Goal: Task Accomplishment & Management: Manage account settings

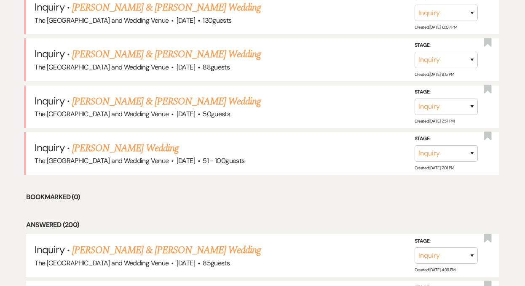
scroll to position [1385, 0]
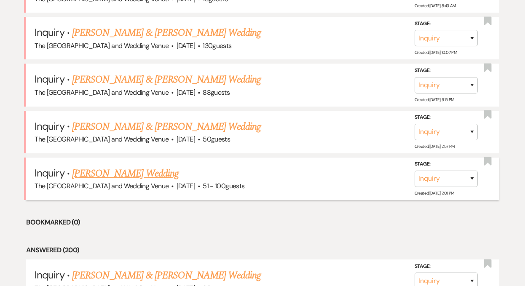
click at [135, 169] on link "[PERSON_NAME] Wedding" at bounding box center [125, 173] width 107 height 15
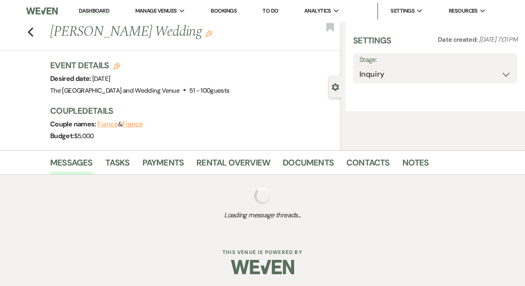
select select "2"
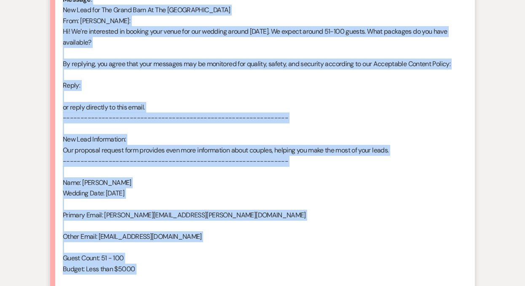
scroll to position [575, 0]
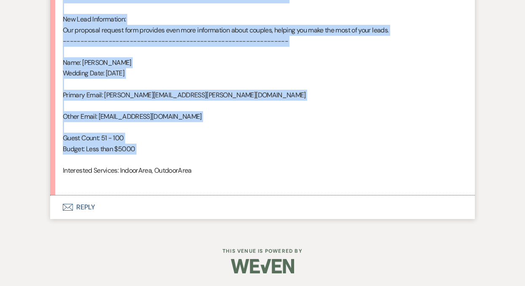
drag, startPoint x: 63, startPoint y: 151, endPoint x: 187, endPoint y: 158, distance: 124.6
copy div "Lore : Ipsumdo Sitame Conse : Adipisc Elitse'd Eiusm Tempori utla : Etdolorem 2…"
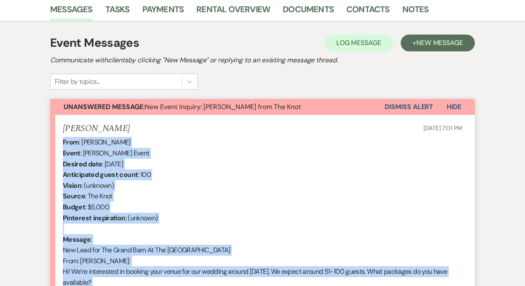
scroll to position [153, 0]
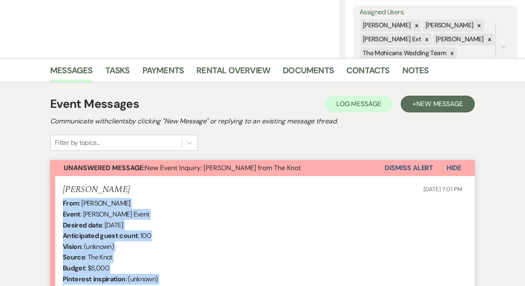
click at [402, 168] on button "Dismiss Alert" at bounding box center [409, 168] width 48 height 16
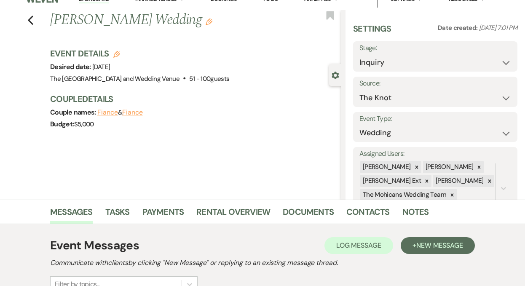
scroll to position [0, 0]
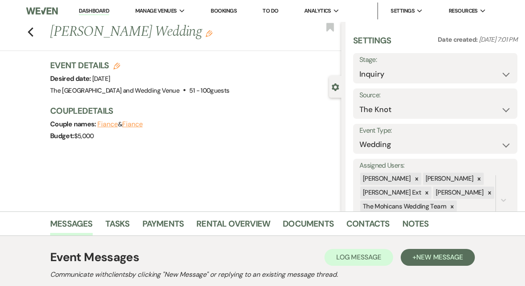
click at [91, 10] on link "Dashboard" at bounding box center [94, 11] width 30 height 8
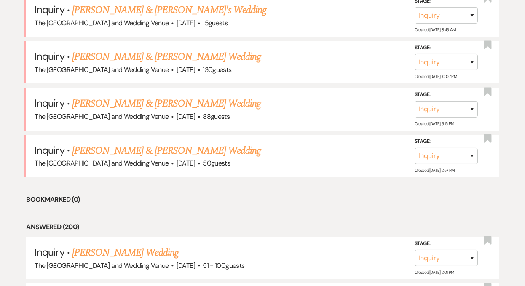
scroll to position [1366, 0]
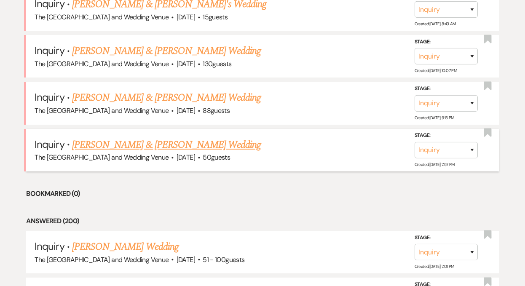
click at [155, 151] on link "[PERSON_NAME] & [PERSON_NAME] Wedding" at bounding box center [166, 144] width 189 height 15
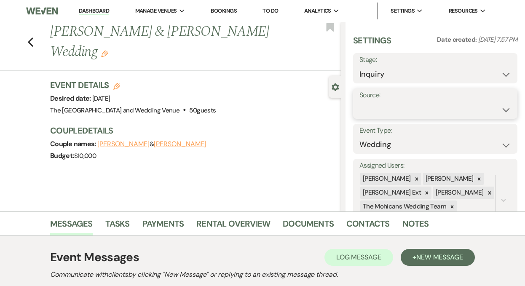
click at [386, 110] on select "Weven Venue Website Instagram Facebook Pinterest Google The Knot Wedding Wire H…" at bounding box center [436, 110] width 152 height 16
select select "5"
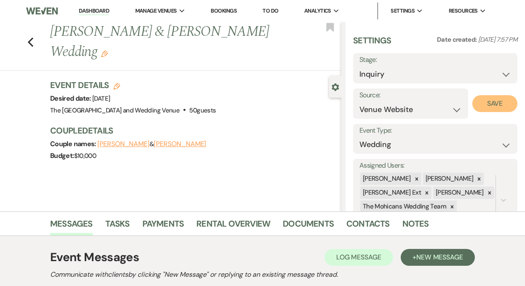
click at [486, 100] on button "Save" at bounding box center [494, 103] width 45 height 17
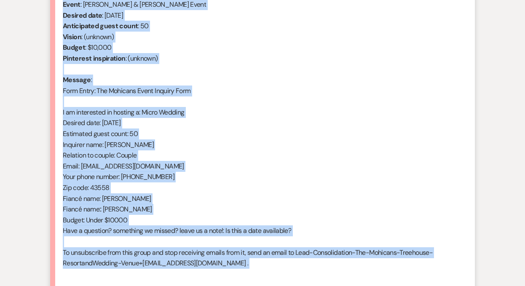
scroll to position [384, 0]
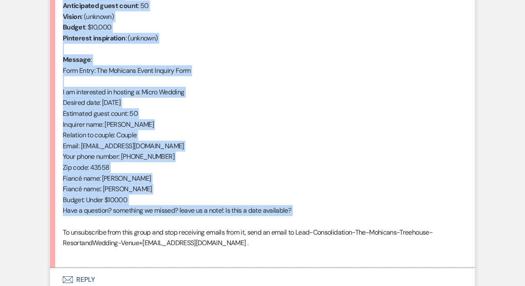
drag, startPoint x: 62, startPoint y: 88, endPoint x: 178, endPoint y: 219, distance: 175.0
click at [178, 219] on li "[PERSON_NAME] [DATE] 7:57 PM From : [PERSON_NAME] (Client) Event : [PERSON_NAME…" at bounding box center [262, 107] width 425 height 322
copy div "From : [PERSON_NAME] (Client) Event : [PERSON_NAME] & [PERSON_NAME] Event Desir…"
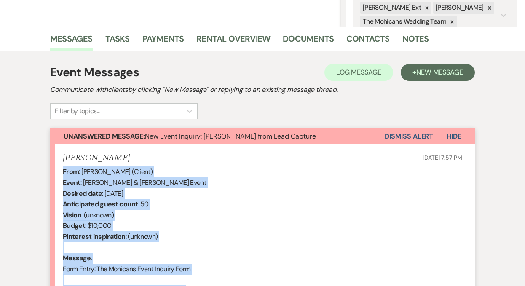
scroll to position [114, 0]
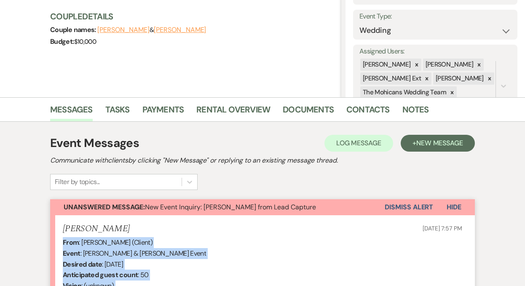
click at [408, 209] on button "Dismiss Alert" at bounding box center [409, 207] width 48 height 16
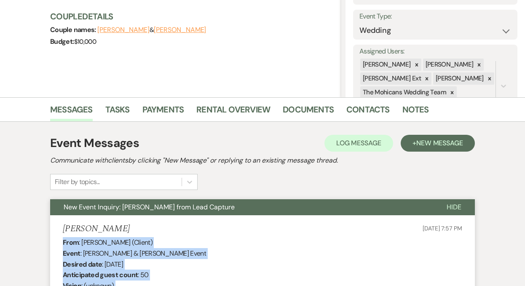
scroll to position [0, 0]
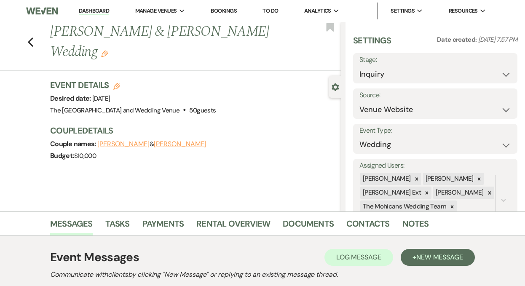
click at [94, 10] on link "Dashboard" at bounding box center [94, 11] width 30 height 8
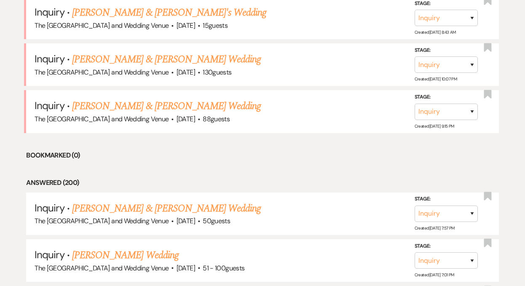
scroll to position [1405, 0]
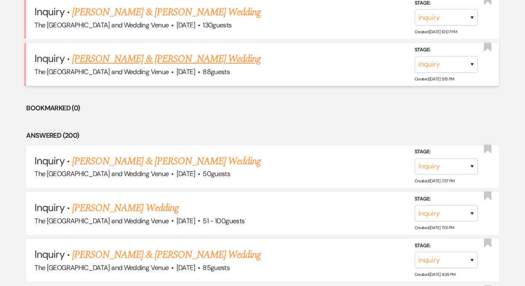
click at [174, 60] on link "[PERSON_NAME] & [PERSON_NAME] Wedding" at bounding box center [166, 58] width 189 height 15
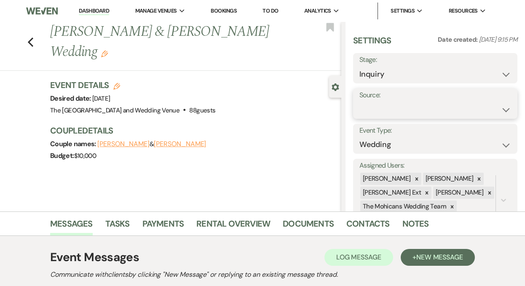
click at [385, 112] on select "Weven Venue Website Instagram Facebook Pinterest Google The Knot Wedding Wire H…" at bounding box center [436, 110] width 152 height 16
select select "5"
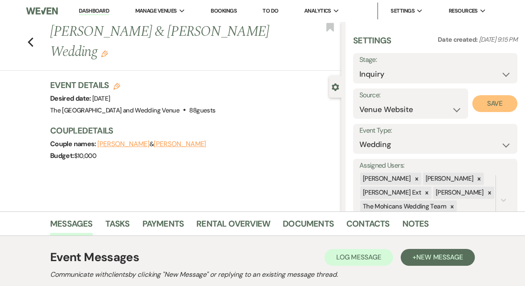
click at [485, 107] on button "Save" at bounding box center [494, 103] width 45 height 17
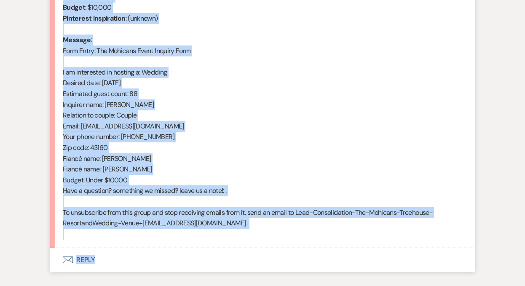
scroll to position [421, 0]
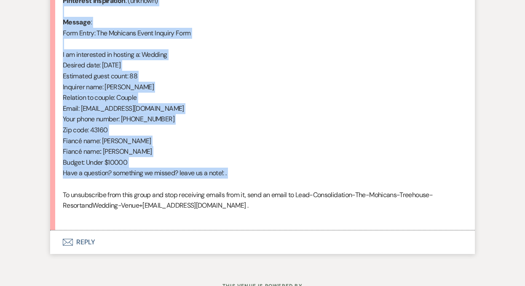
drag, startPoint x: 63, startPoint y: 77, endPoint x: 179, endPoint y: 188, distance: 160.1
click at [179, 188] on div "From : [PERSON_NAME] (Client) Event : [PERSON_NAME] & [PERSON_NAME] Event Desir…" at bounding box center [263, 75] width 400 height 291
copy div "From : [PERSON_NAME] (Client) Event : [PERSON_NAME] & [PERSON_NAME] Event Desir…"
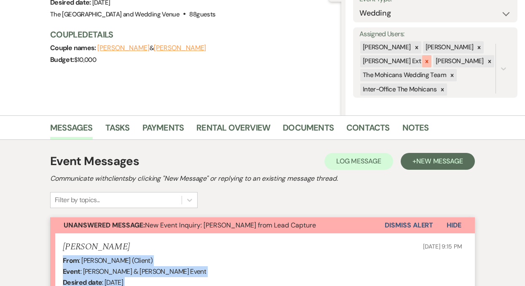
scroll to position [126, 0]
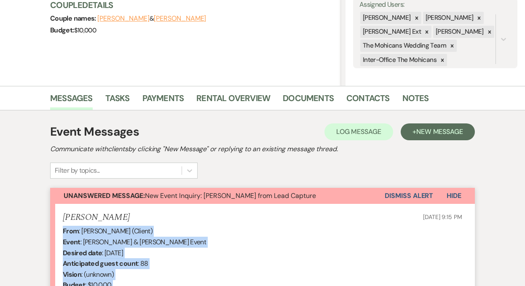
click at [406, 195] on button "Dismiss Alert" at bounding box center [409, 196] width 48 height 16
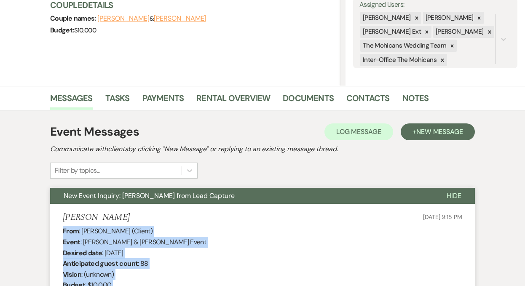
scroll to position [0, 0]
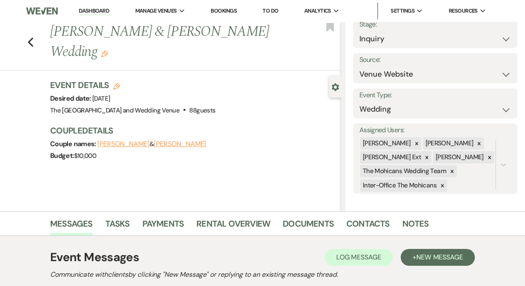
click at [95, 9] on link "Dashboard" at bounding box center [94, 11] width 30 height 8
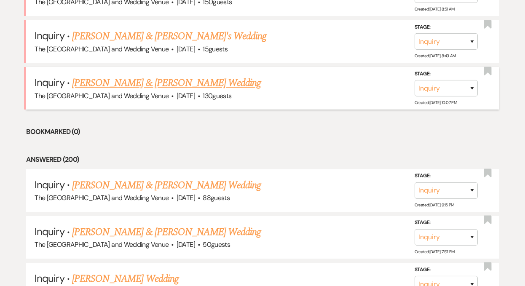
scroll to position [1332, 0]
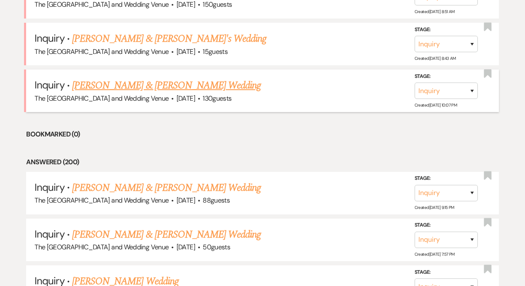
click at [159, 86] on link "[PERSON_NAME] & [PERSON_NAME] Wedding" at bounding box center [166, 85] width 189 height 15
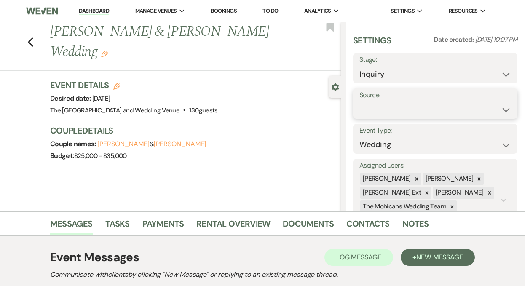
click at [390, 110] on select "Weven Venue Website Instagram Facebook Pinterest Google The Knot Wedding Wire H…" at bounding box center [436, 110] width 152 height 16
select select "5"
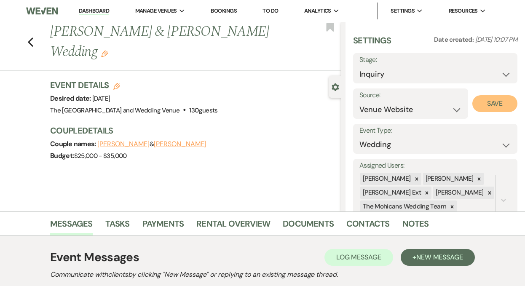
click at [489, 98] on button "Save" at bounding box center [494, 103] width 45 height 17
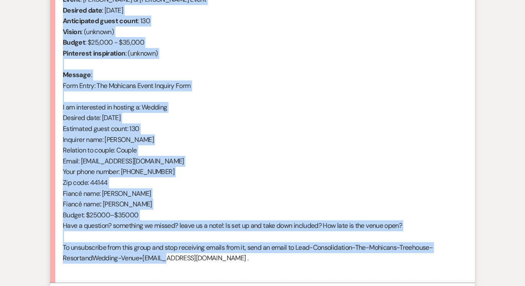
scroll to position [383, 0]
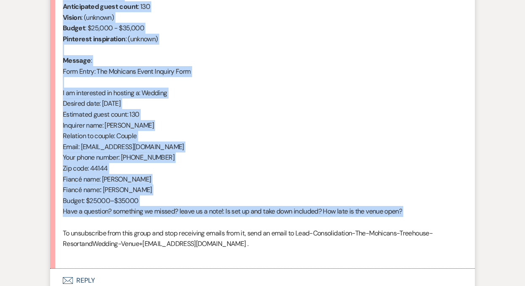
drag, startPoint x: 62, startPoint y: 118, endPoint x: 177, endPoint y: 220, distance: 154.0
click at [177, 220] on li "[PERSON_NAME] [DATE] 10:07 PM From : [PERSON_NAME] (Client) Event : [PERSON_NAM…" at bounding box center [262, 108] width 425 height 322
copy div "From : [PERSON_NAME] (Client) Event : [PERSON_NAME] & [PERSON_NAME] Event Desir…"
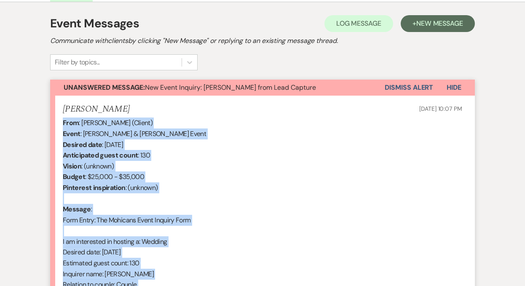
scroll to position [126, 0]
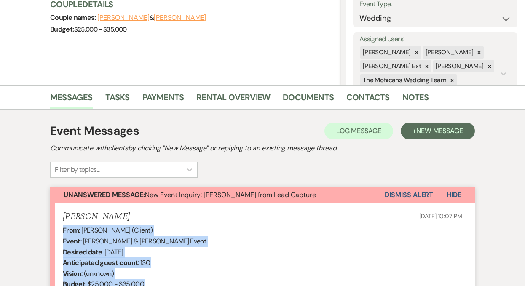
click at [403, 195] on button "Dismiss Alert" at bounding box center [409, 195] width 48 height 16
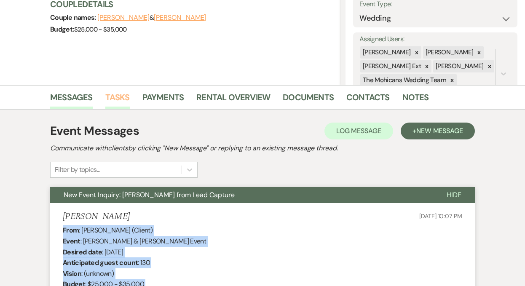
scroll to position [0, 0]
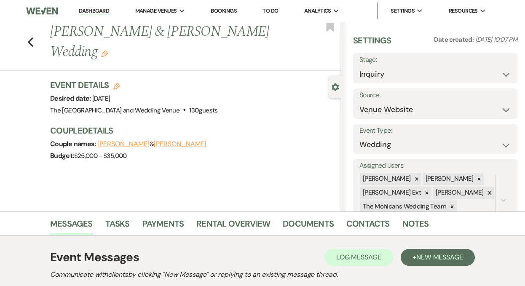
click at [86, 9] on link "Dashboard" at bounding box center [94, 11] width 30 height 8
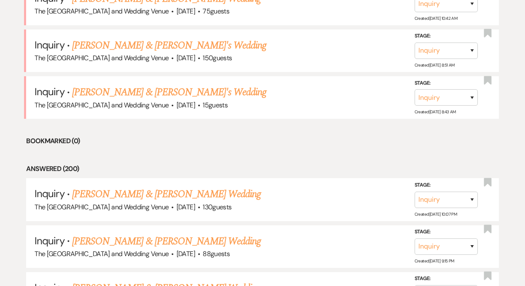
scroll to position [1286, 0]
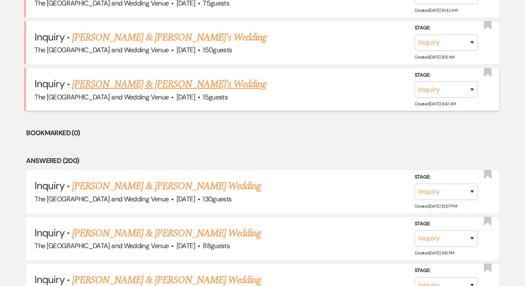
click at [141, 84] on link "[PERSON_NAME] & [PERSON_NAME]'s Wedding" at bounding box center [169, 84] width 195 height 15
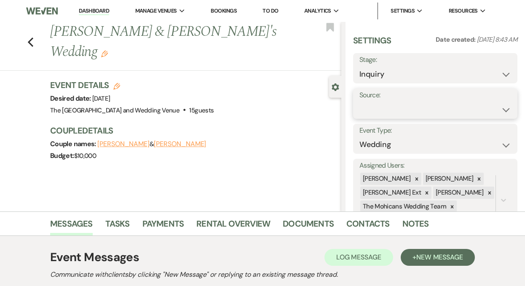
click at [401, 106] on select "Weven Venue Website Instagram Facebook Pinterest Google The Knot Wedding Wire H…" at bounding box center [436, 110] width 152 height 16
select select "5"
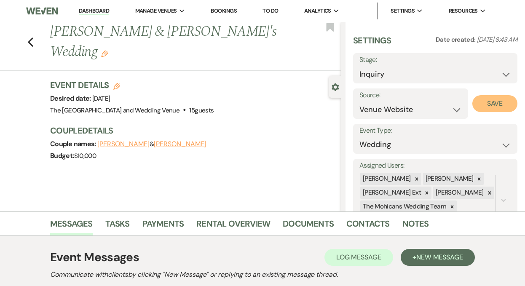
click at [472, 104] on button "Save" at bounding box center [494, 103] width 45 height 17
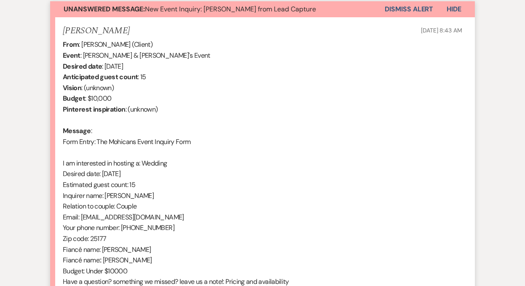
scroll to position [334, 0]
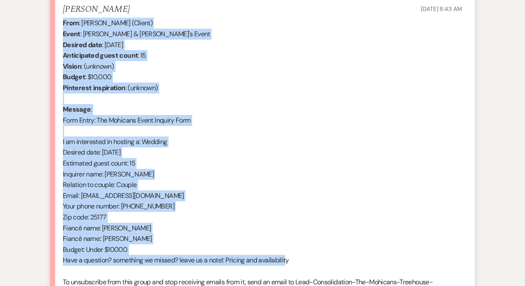
drag, startPoint x: 62, startPoint y: 22, endPoint x: 287, endPoint y: 260, distance: 328.3
click at [287, 260] on li "[PERSON_NAME] [DATE] 8:43 AM From : [PERSON_NAME] (Client) Event : [PERSON_NAME…" at bounding box center [262, 157] width 425 height 322
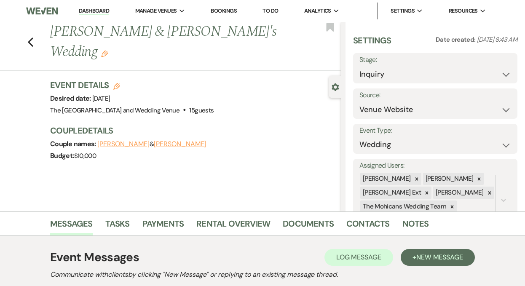
click at [103, 9] on link "Dashboard" at bounding box center [94, 11] width 30 height 8
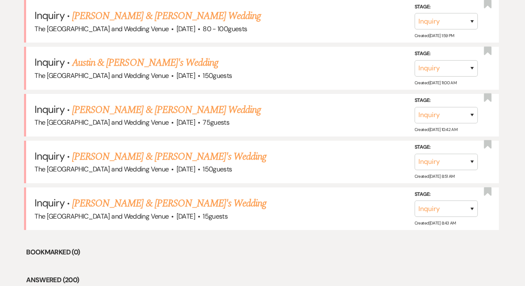
scroll to position [1164, 0]
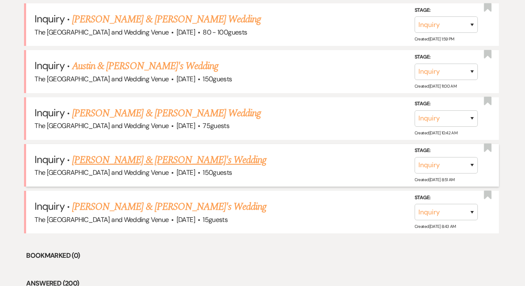
click at [144, 162] on link "[PERSON_NAME] & [PERSON_NAME]'s Wedding" at bounding box center [169, 160] width 195 height 15
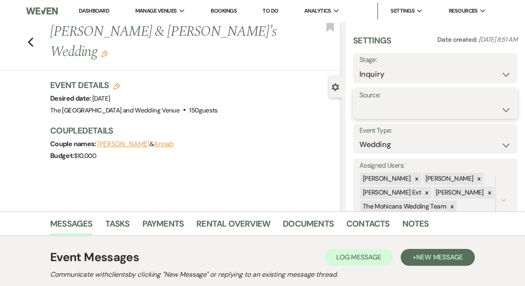
click at [387, 113] on select "Weven Venue Website Instagram Facebook Pinterest Google The Knot Wedding Wire H…" at bounding box center [436, 110] width 152 height 16
select select "5"
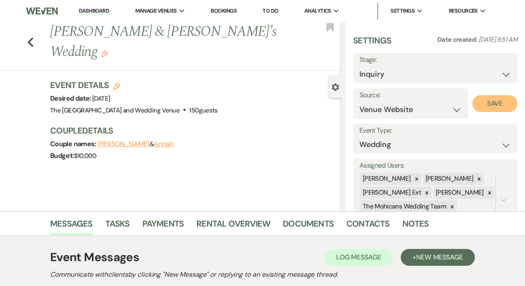
click at [491, 102] on button "Save" at bounding box center [494, 103] width 45 height 17
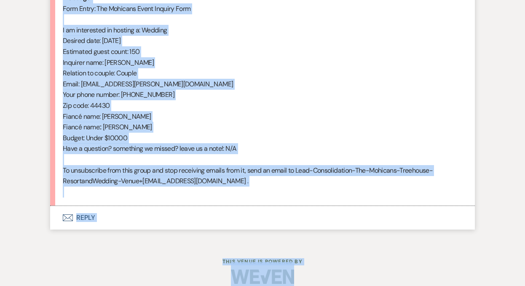
scroll to position [456, 0]
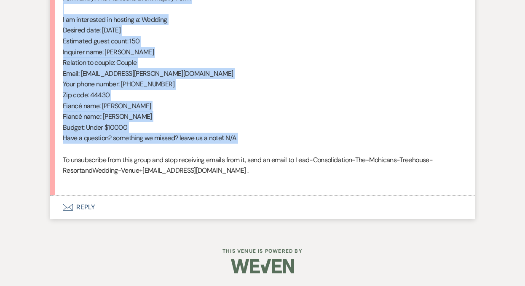
drag, startPoint x: 63, startPoint y: 128, endPoint x: 197, endPoint y: 150, distance: 135.3
click at [197, 150] on div "From : [PERSON_NAME] (Client) Event : [PERSON_NAME] & [PERSON_NAME]'s Event Des…" at bounding box center [263, 40] width 400 height 291
copy div "From : [PERSON_NAME] (Client) Event : [PERSON_NAME] & [PERSON_NAME]'s Event Des…"
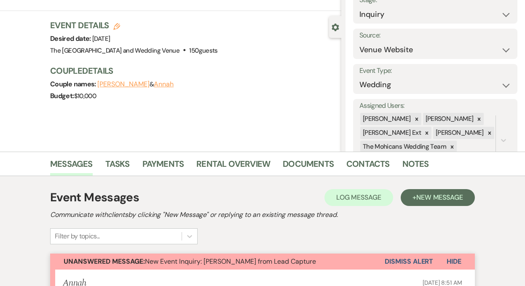
scroll to position [46, 0]
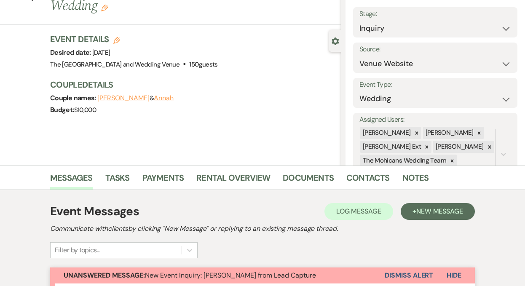
click at [404, 272] on button "Dismiss Alert" at bounding box center [409, 276] width 48 height 16
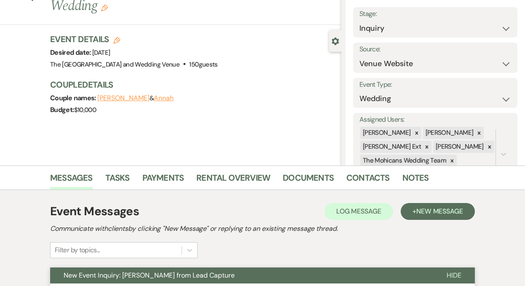
scroll to position [0, 0]
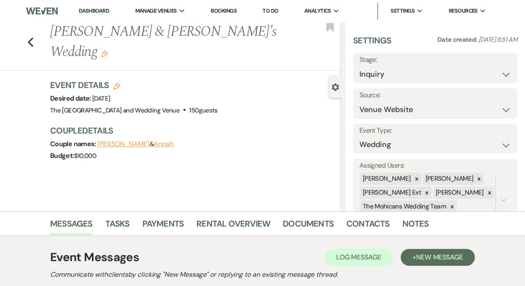
click at [94, 13] on link "Dashboard" at bounding box center [94, 11] width 30 height 8
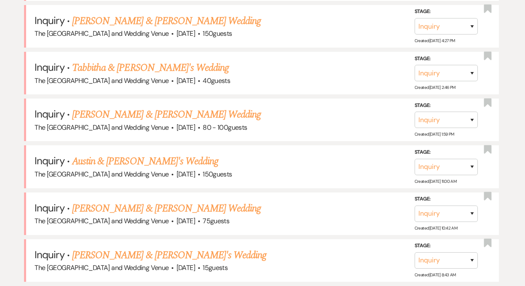
scroll to position [1135, 0]
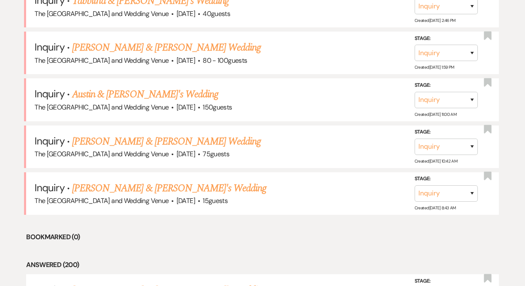
click at [124, 145] on link "[PERSON_NAME] & [PERSON_NAME] Wedding" at bounding box center [166, 141] width 189 height 15
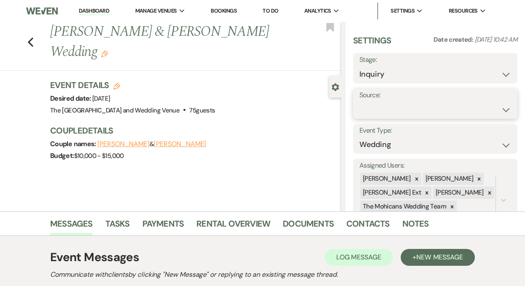
click at [414, 106] on select "Weven Venue Website Instagram Facebook Pinterest Google The Knot Wedding Wire H…" at bounding box center [436, 110] width 152 height 16
select select "5"
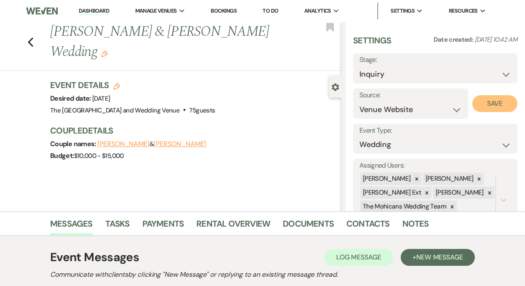
click at [497, 108] on button "Save" at bounding box center [494, 103] width 45 height 17
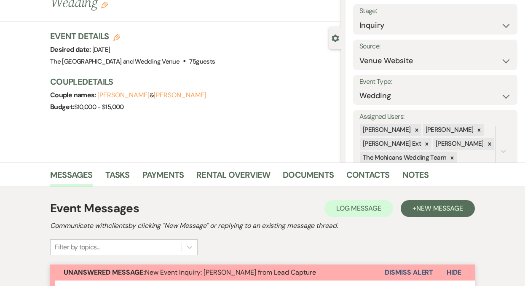
scroll to position [182, 0]
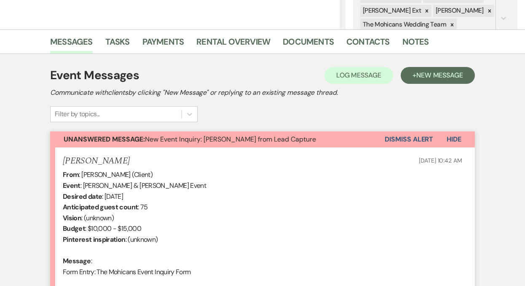
drag, startPoint x: 64, startPoint y: 175, endPoint x: 128, endPoint y: 250, distance: 98.1
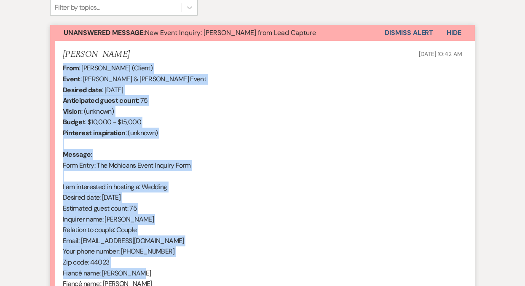
scroll to position [456, 0]
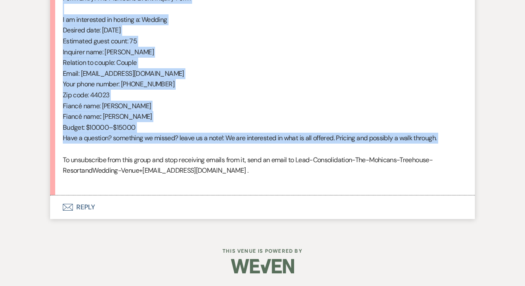
drag, startPoint x: 63, startPoint y: 174, endPoint x: 182, endPoint y: 148, distance: 121.2
click at [182, 148] on div "From : [PERSON_NAME] (Client) Event : [PERSON_NAME] & [PERSON_NAME] Event Desir…" at bounding box center [263, 40] width 400 height 291
copy div "From : [PERSON_NAME] (Client) Event : [PERSON_NAME] & [PERSON_NAME] Event Desir…"
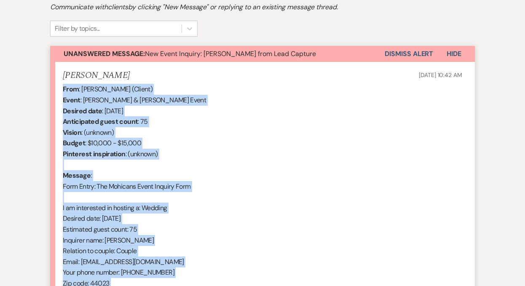
scroll to position [264, 0]
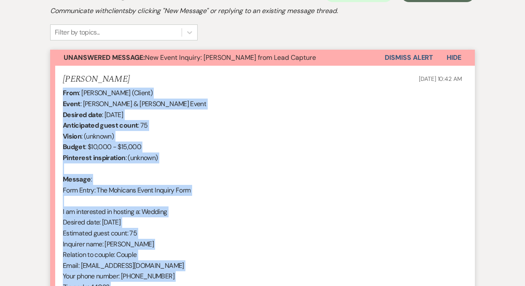
click at [407, 57] on button "Dismiss Alert" at bounding box center [409, 58] width 48 height 16
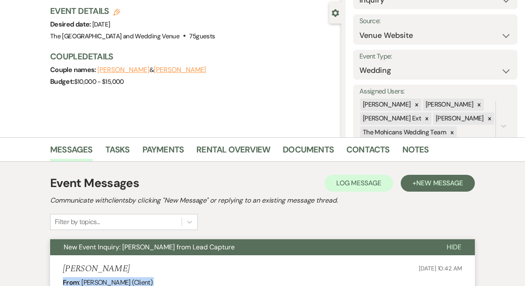
scroll to position [0, 0]
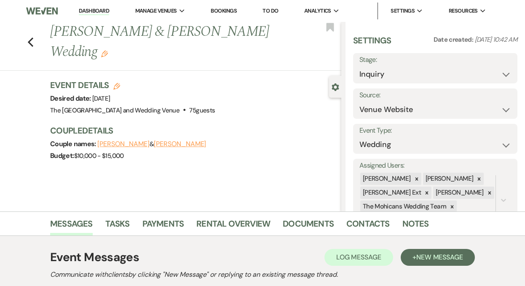
click at [94, 10] on link "Dashboard" at bounding box center [94, 11] width 30 height 8
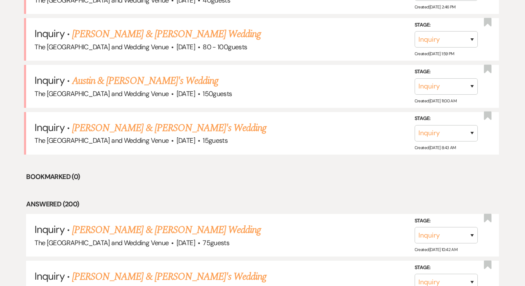
scroll to position [1131, 0]
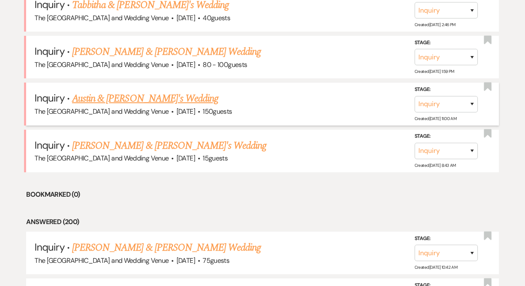
click at [140, 100] on link "Austin & [PERSON_NAME]'s Wedding" at bounding box center [145, 98] width 146 height 15
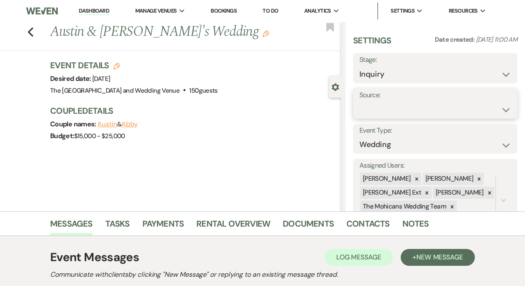
click at [427, 104] on select "Weven Venue Website Instagram Facebook Pinterest Google The Knot Wedding Wire H…" at bounding box center [436, 110] width 152 height 16
select select "5"
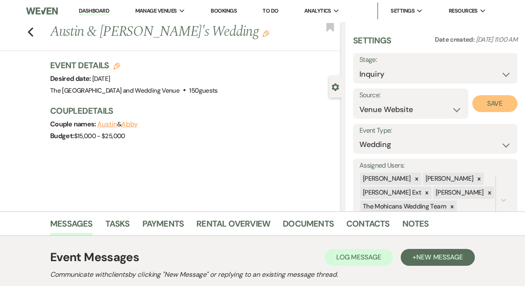
click at [488, 108] on button "Save" at bounding box center [494, 103] width 45 height 17
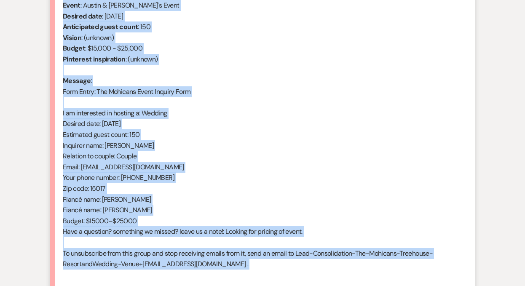
scroll to position [394, 0]
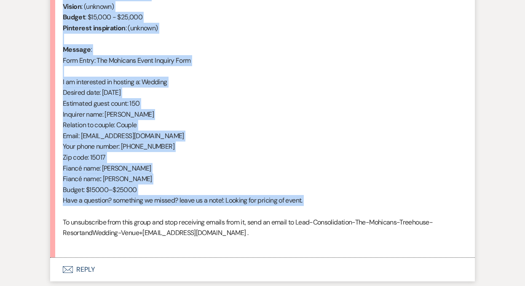
drag, startPoint x: 63, startPoint y: 117, endPoint x: 200, endPoint y: 212, distance: 167.2
click at [200, 212] on div "From : Abby (Client) Event : [GEOGRAPHIC_DATA] & [PERSON_NAME]'s Event Desired …" at bounding box center [263, 103] width 400 height 291
copy div "From : Abby (Client) Event : [GEOGRAPHIC_DATA] & [PERSON_NAME]'s Event Desired …"
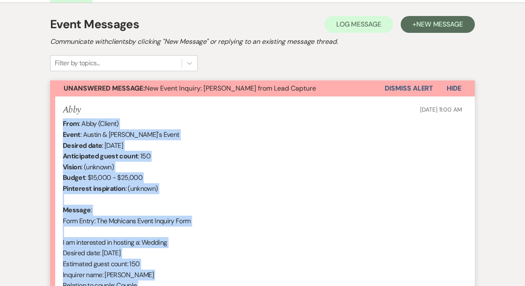
scroll to position [177, 0]
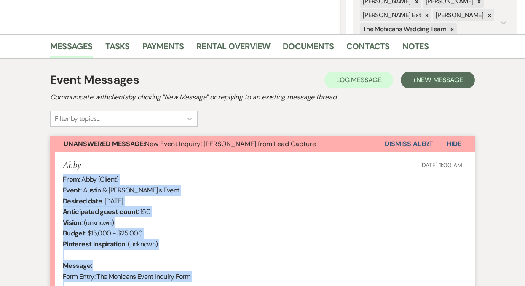
click at [414, 144] on button "Dismiss Alert" at bounding box center [409, 144] width 48 height 16
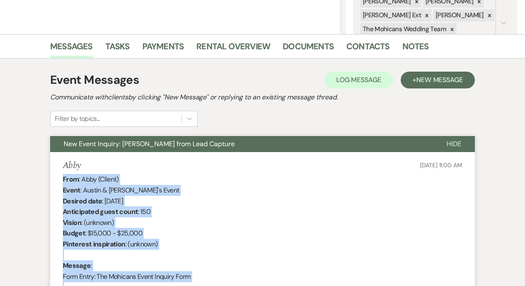
scroll to position [0, 0]
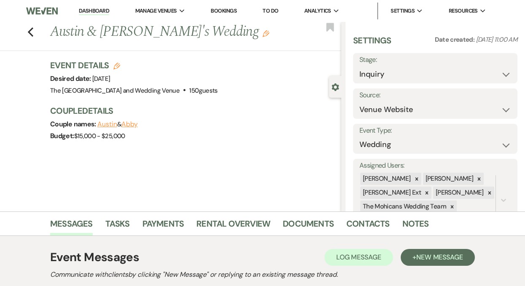
click at [98, 11] on link "Dashboard" at bounding box center [94, 11] width 30 height 8
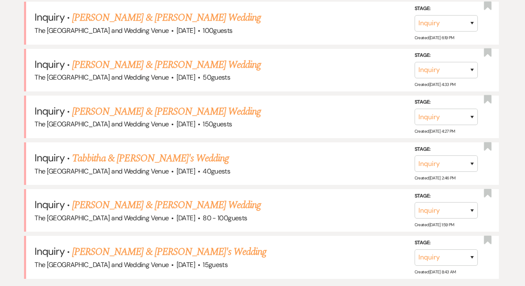
scroll to position [1064, 0]
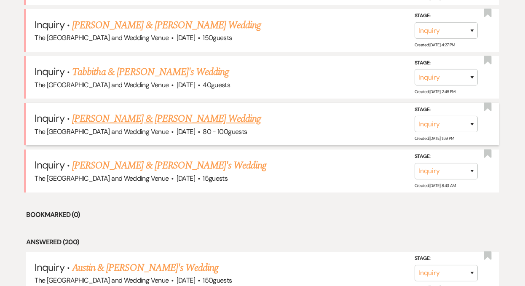
click at [186, 120] on link "[PERSON_NAME] & [PERSON_NAME] Wedding" at bounding box center [166, 118] width 189 height 15
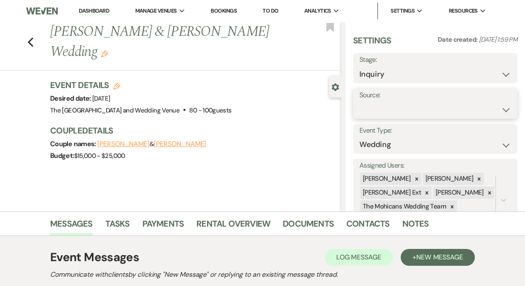
click at [375, 105] on select "Weven Venue Website Instagram Facebook Pinterest Google The Knot Wedding Wire H…" at bounding box center [436, 110] width 152 height 16
select select "5"
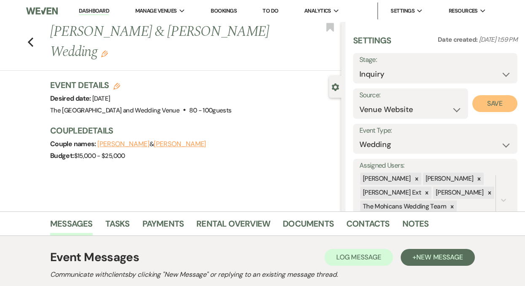
click at [474, 102] on button "Save" at bounding box center [494, 103] width 45 height 17
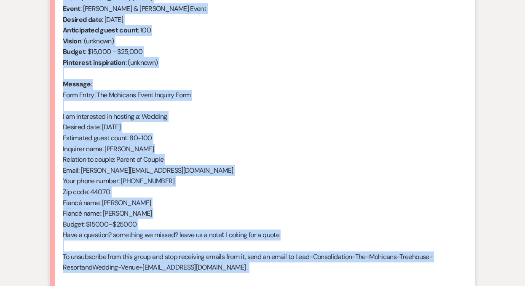
scroll to position [389, 0]
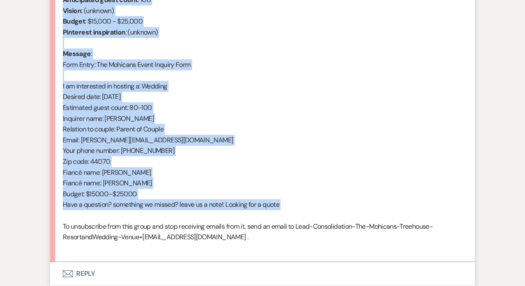
drag, startPoint x: 64, startPoint y: 51, endPoint x: 211, endPoint y: 214, distance: 219.9
click at [211, 214] on div "From : [PERSON_NAME] (Client) Event : [PERSON_NAME] & [PERSON_NAME] Event Desir…" at bounding box center [263, 107] width 400 height 291
copy div "From : [PERSON_NAME] (Client) Event : [PERSON_NAME] & [PERSON_NAME] Event Desir…"
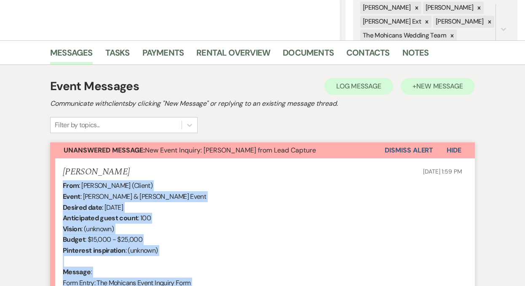
scroll to position [171, 0]
click at [393, 148] on button "Dismiss Alert" at bounding box center [409, 151] width 48 height 16
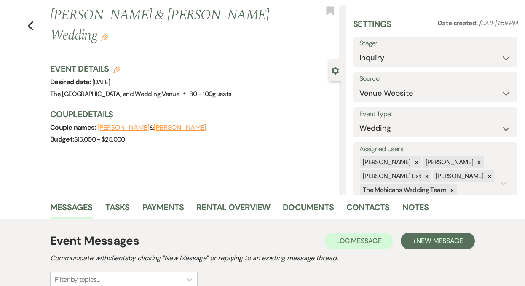
scroll to position [0, 0]
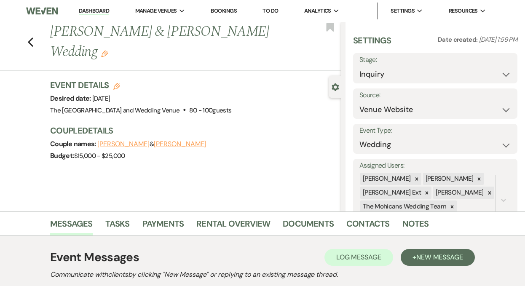
click at [96, 11] on link "Dashboard" at bounding box center [94, 11] width 30 height 8
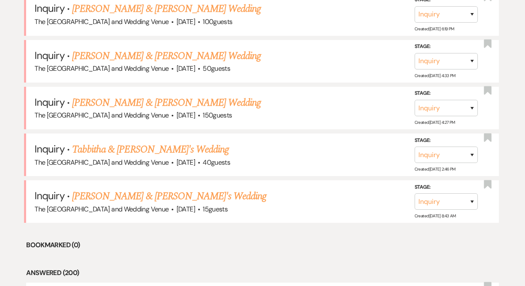
scroll to position [1014, 0]
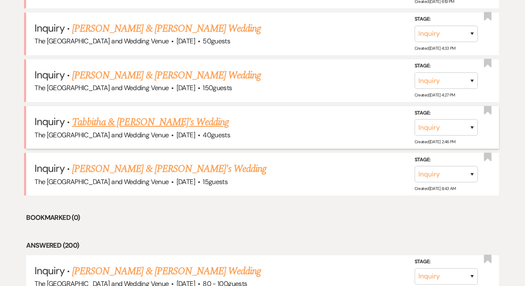
click at [152, 120] on link "Tabbitha & [PERSON_NAME]'s Wedding" at bounding box center [150, 122] width 157 height 15
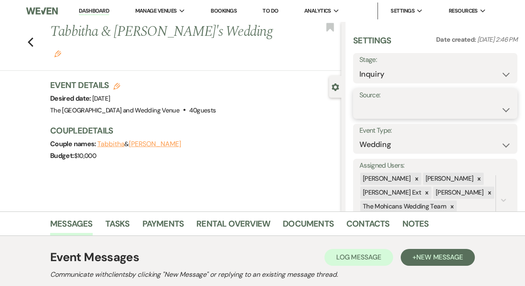
click at [401, 104] on select "Weven Venue Website Instagram Facebook Pinterest Google The Knot Wedding Wire H…" at bounding box center [436, 110] width 152 height 16
select select "5"
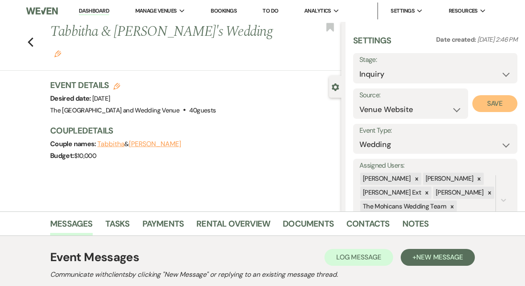
click at [477, 107] on button "Save" at bounding box center [494, 103] width 45 height 17
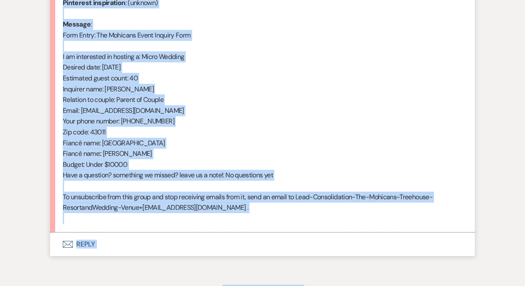
scroll to position [456, 0]
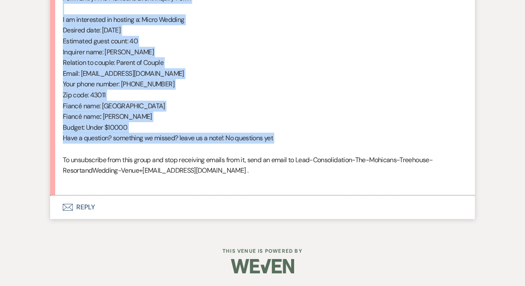
drag, startPoint x: 63, startPoint y: 163, endPoint x: 207, endPoint y: 153, distance: 143.6
click at [207, 153] on div "From : [PERSON_NAME] (Client) Event : [PERSON_NAME] & [PERSON_NAME]'s Event Des…" at bounding box center [263, 40] width 400 height 291
copy div "From : [PERSON_NAME] (Client) Event : [PERSON_NAME] & [PERSON_NAME]'s Event Des…"
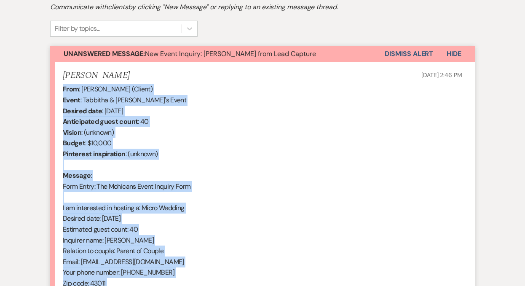
scroll to position [267, 0]
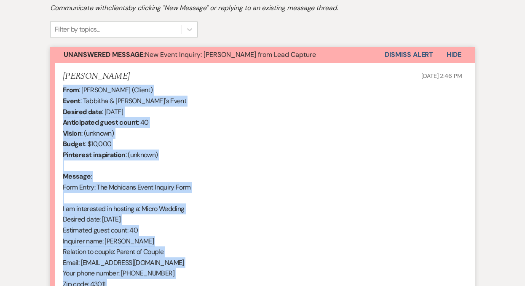
click at [393, 55] on button "Dismiss Alert" at bounding box center [409, 55] width 48 height 16
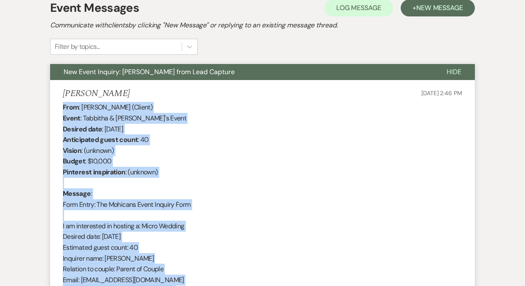
scroll to position [0, 0]
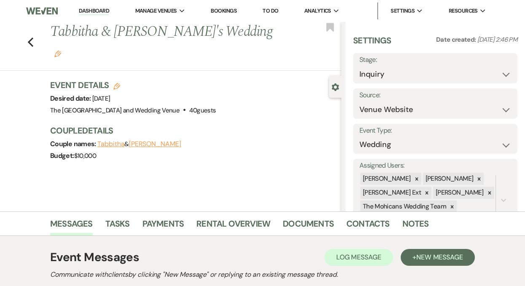
click at [98, 9] on link "Dashboard" at bounding box center [94, 11] width 30 height 8
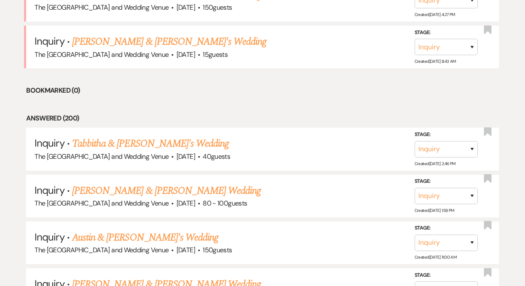
scroll to position [1033, 0]
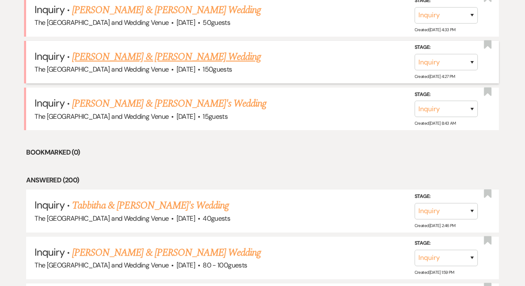
click at [150, 56] on link "[PERSON_NAME] & [PERSON_NAME] Wedding" at bounding box center [166, 56] width 189 height 15
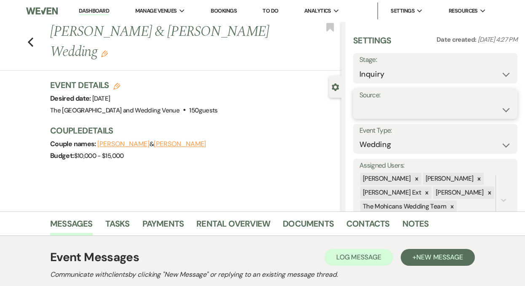
click at [409, 108] on select "Weven Venue Website Instagram Facebook Pinterest Google The Knot Wedding Wire H…" at bounding box center [436, 110] width 152 height 16
select select "5"
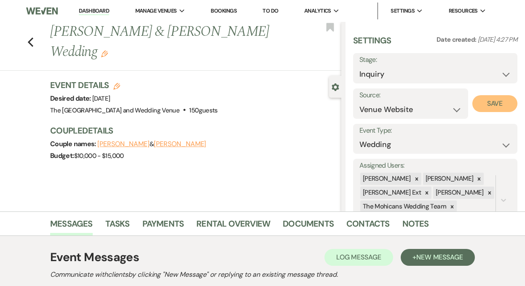
click at [492, 108] on button "Save" at bounding box center [494, 103] width 45 height 17
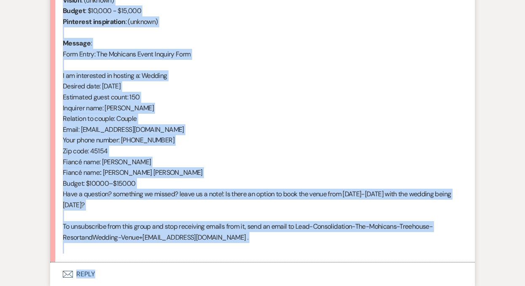
scroll to position [412, 0]
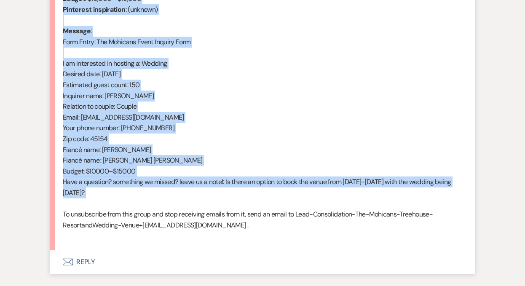
drag, startPoint x: 64, startPoint y: 130, endPoint x: 185, endPoint y: 199, distance: 139.2
click at [185, 199] on div "From : [PERSON_NAME] (Client) Event : [PERSON_NAME] & [PERSON_NAME] Event Desir…" at bounding box center [263, 90] width 400 height 302
copy div "From : [PERSON_NAME] (Client) Event : [PERSON_NAME] & [PERSON_NAME] Event Desir…"
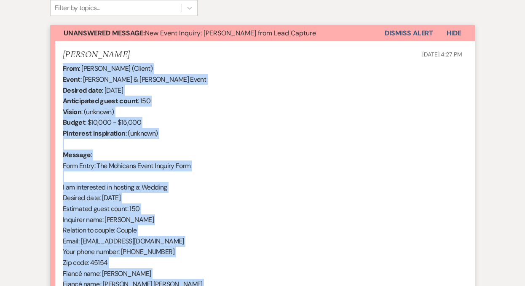
scroll to position [209, 0]
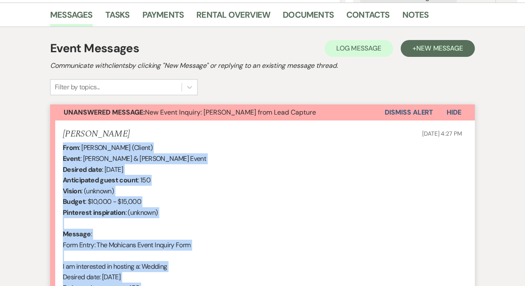
click at [392, 115] on button "Dismiss Alert" at bounding box center [409, 113] width 48 height 16
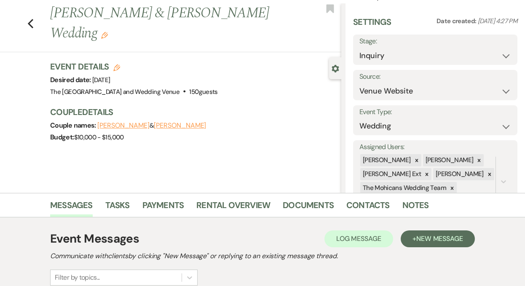
scroll to position [0, 0]
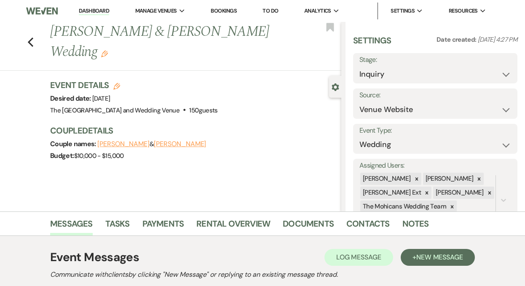
click at [90, 10] on link "Dashboard" at bounding box center [94, 11] width 30 height 8
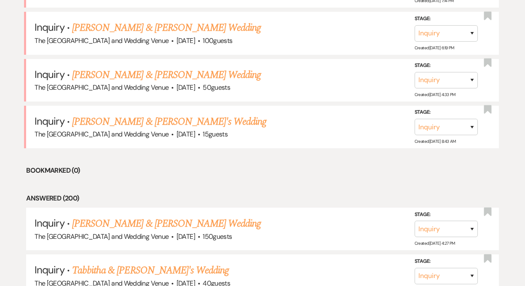
scroll to position [959, 0]
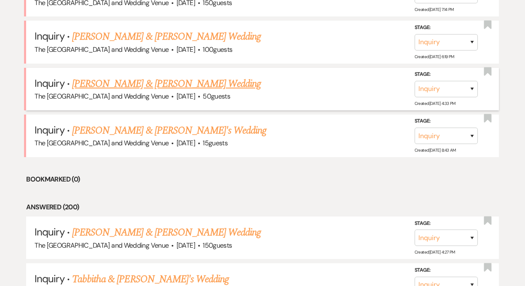
click at [143, 83] on link "[PERSON_NAME] & [PERSON_NAME] Wedding" at bounding box center [166, 83] width 189 height 15
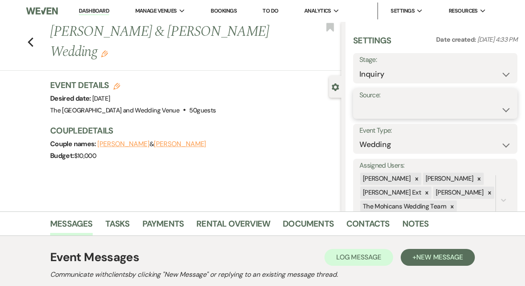
click at [387, 106] on select "Weven Venue Website Instagram Facebook Pinterest Google The Knot Wedding Wire H…" at bounding box center [436, 110] width 152 height 16
select select "5"
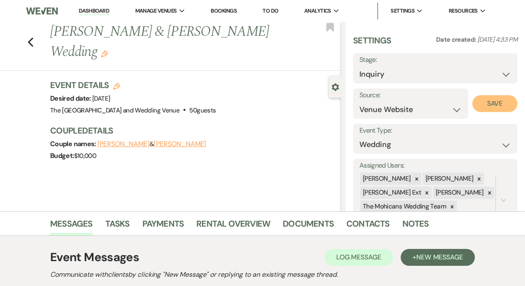
click at [492, 106] on button "Save" at bounding box center [494, 103] width 45 height 17
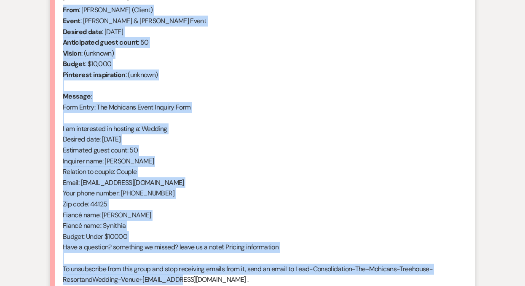
scroll to position [413, 0]
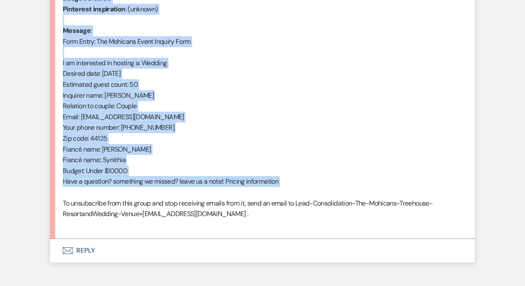
drag, startPoint x: 101, startPoint y: 59, endPoint x: 196, endPoint y: 195, distance: 166.0
click at [196, 195] on div "From : [PERSON_NAME] (Client) Event : [PERSON_NAME] & [PERSON_NAME] Event Desir…" at bounding box center [263, 84] width 400 height 291
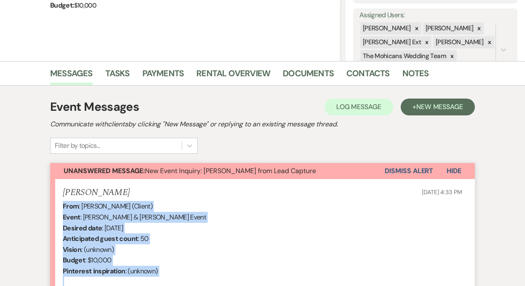
scroll to position [48, 0]
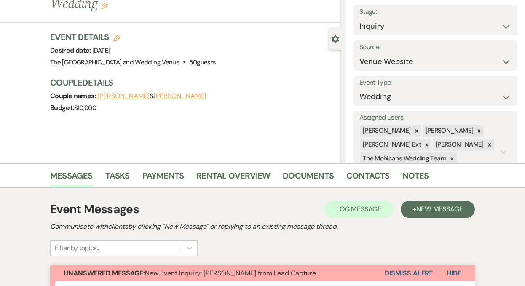
click at [405, 271] on button "Dismiss Alert" at bounding box center [409, 274] width 48 height 16
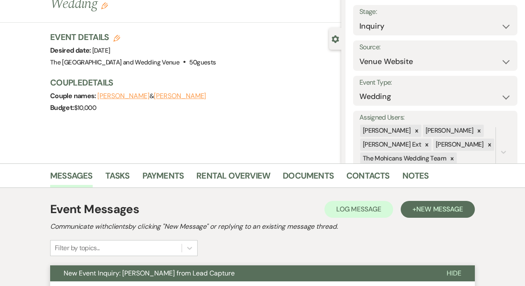
scroll to position [0, 0]
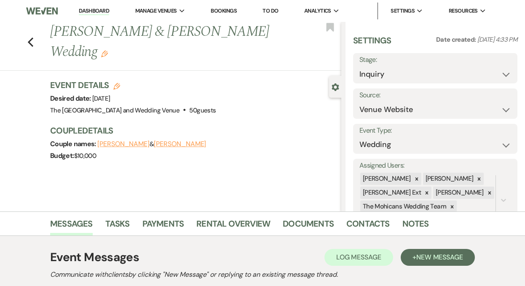
click at [92, 12] on link "Dashboard" at bounding box center [94, 11] width 30 height 8
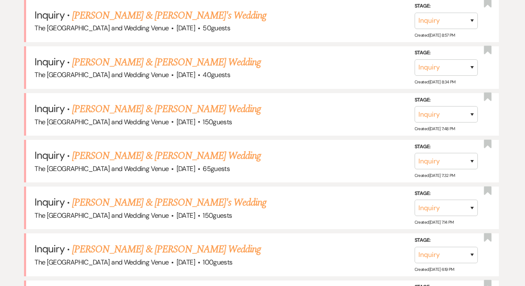
scroll to position [829, 0]
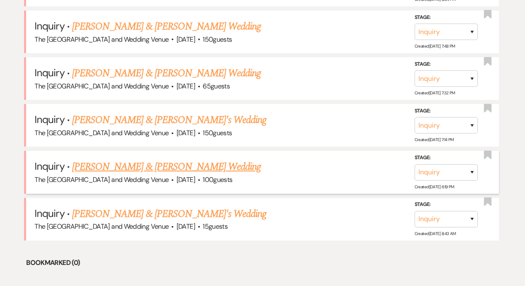
click at [141, 164] on link "[PERSON_NAME] & [PERSON_NAME] Wedding" at bounding box center [166, 166] width 189 height 15
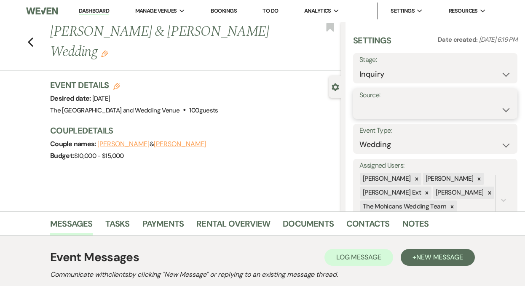
click at [396, 108] on select "Weven Venue Website Instagram Facebook Pinterest Google The Knot Wedding Wire H…" at bounding box center [436, 110] width 152 height 16
select select "5"
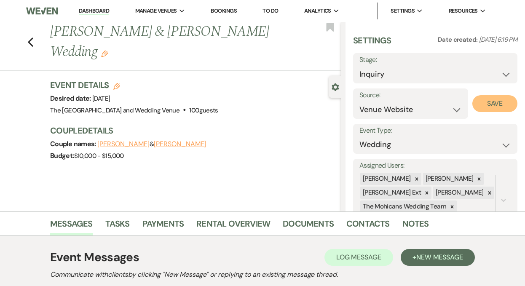
click at [485, 107] on button "Save" at bounding box center [494, 103] width 45 height 17
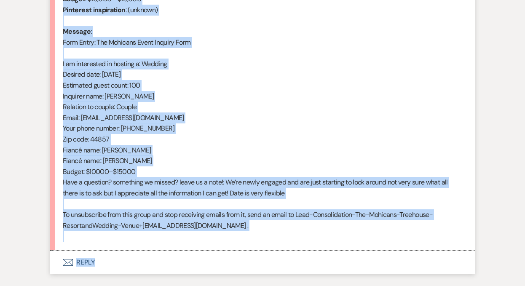
scroll to position [436, 0]
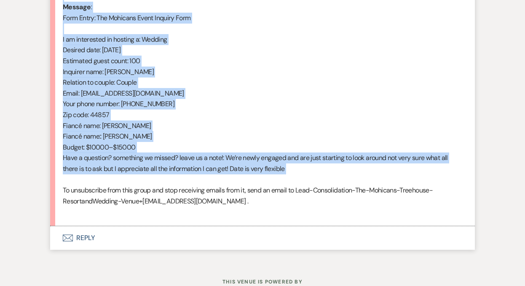
drag, startPoint x: 63, startPoint y: 142, endPoint x: 206, endPoint y: 183, distance: 148.2
click at [206, 183] on div "From : [PERSON_NAME] (Client) Event : [PERSON_NAME] & [PERSON_NAME] Event Desir…" at bounding box center [263, 66] width 400 height 302
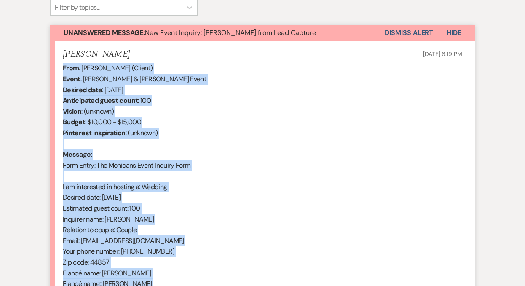
scroll to position [246, 0]
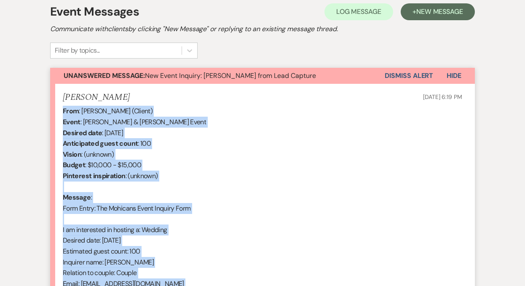
click at [405, 75] on button "Dismiss Alert" at bounding box center [409, 76] width 48 height 16
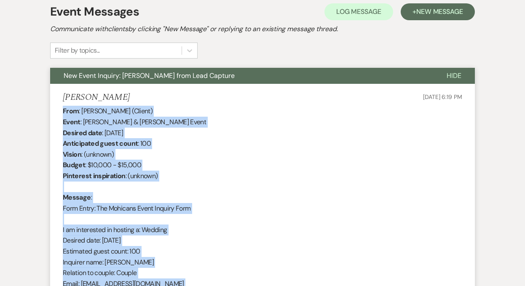
scroll to position [0, 0]
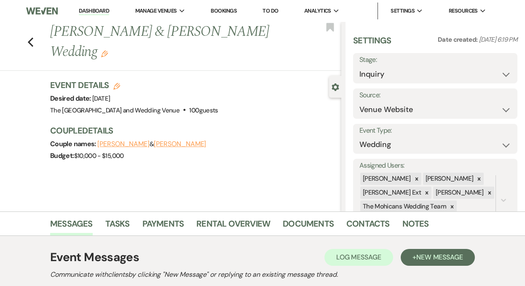
click at [90, 13] on link "Dashboard" at bounding box center [94, 11] width 30 height 8
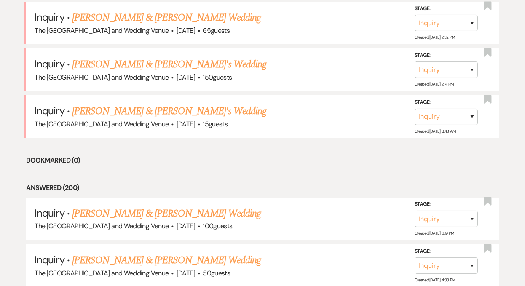
scroll to position [845, 0]
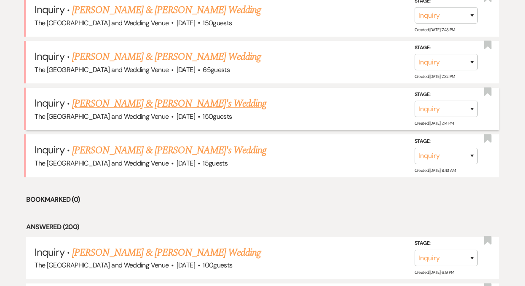
click at [139, 101] on link "[PERSON_NAME] & [PERSON_NAME]'s Wedding" at bounding box center [169, 103] width 195 height 15
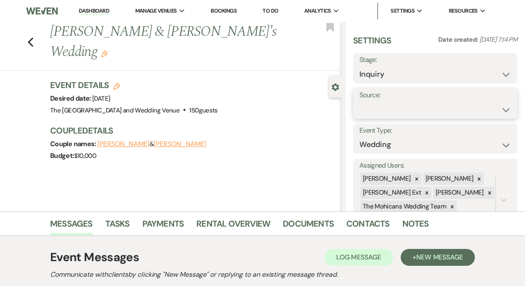
click at [411, 107] on select "Weven Venue Website Instagram Facebook Pinterest Google The Knot Wedding Wire H…" at bounding box center [436, 110] width 152 height 16
select select "5"
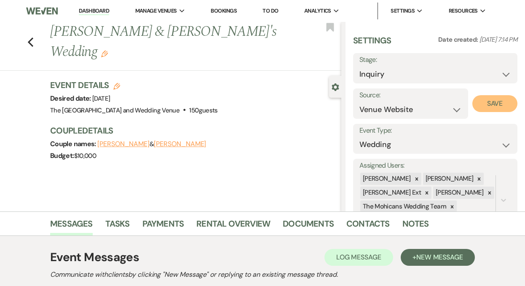
click at [487, 106] on button "Save" at bounding box center [494, 103] width 45 height 17
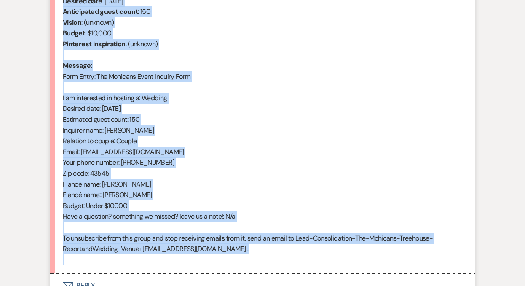
scroll to position [378, 0]
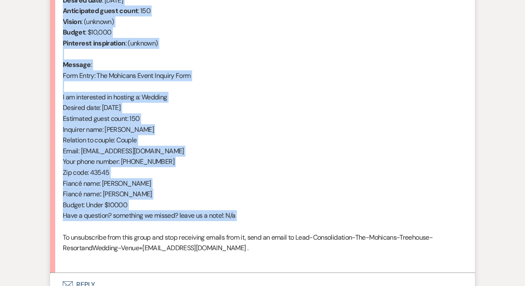
drag, startPoint x: 63, startPoint y: 43, endPoint x: 211, endPoint y: 229, distance: 237.6
click at [211, 229] on div "From : [PERSON_NAME] (Client) Event : [PERSON_NAME] & [PERSON_NAME]'s Event Des…" at bounding box center [263, 118] width 400 height 291
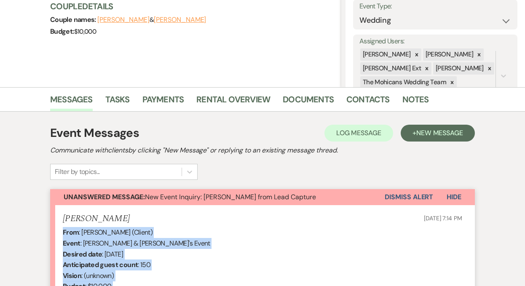
scroll to position [81, 0]
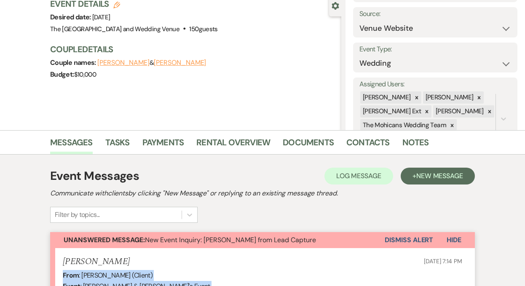
click at [406, 239] on button "Dismiss Alert" at bounding box center [409, 240] width 48 height 16
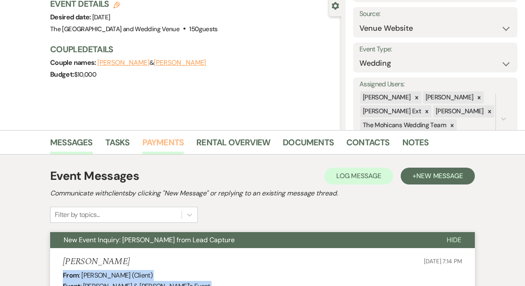
scroll to position [0, 0]
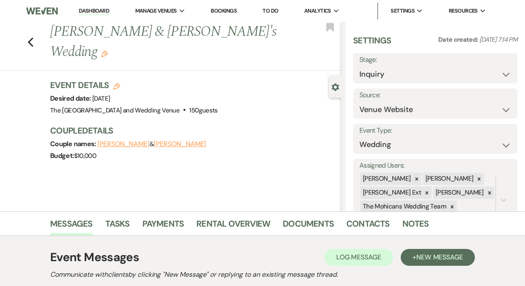
click at [89, 7] on link "Dashboard" at bounding box center [94, 11] width 30 height 8
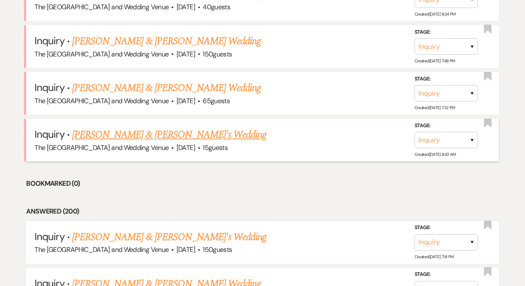
scroll to position [796, 0]
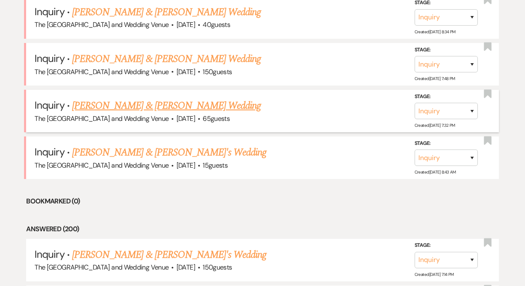
click at [188, 106] on link "[PERSON_NAME] & [PERSON_NAME] Wedding" at bounding box center [166, 105] width 189 height 15
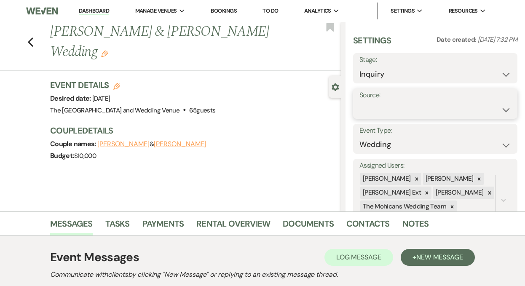
click at [408, 105] on select "Weven Venue Website Instagram Facebook Pinterest Google The Knot Wedding Wire H…" at bounding box center [436, 110] width 152 height 16
select select "5"
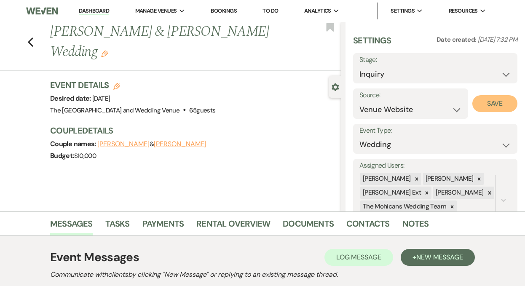
click at [491, 105] on button "Save" at bounding box center [494, 103] width 45 height 17
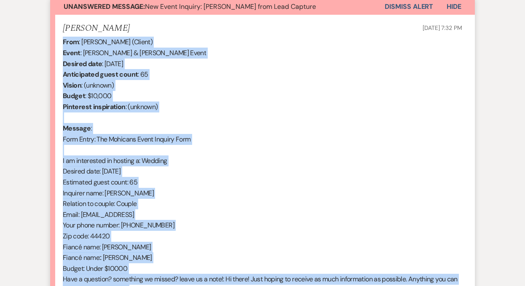
scroll to position [400, 0]
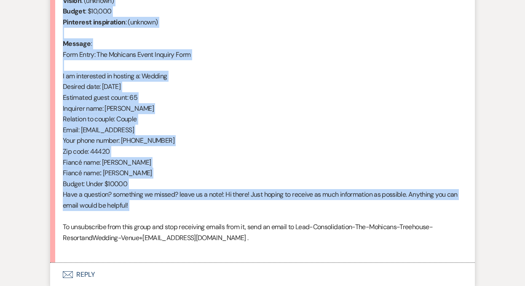
drag, startPoint x: 63, startPoint y: 148, endPoint x: 201, endPoint y: 214, distance: 152.3
click at [201, 214] on li "[PERSON_NAME] [DATE] 7:32 PM From : [PERSON_NAME] (Client) Event : [PERSON_NAME…" at bounding box center [262, 96] width 425 height 333
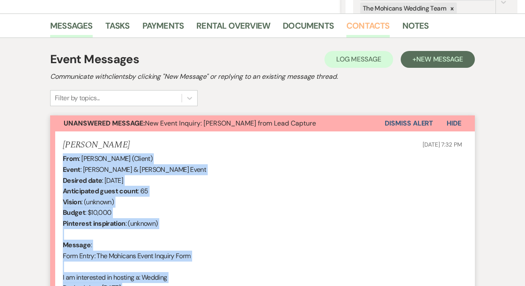
click at [370, 28] on link "Contacts" at bounding box center [367, 28] width 43 height 19
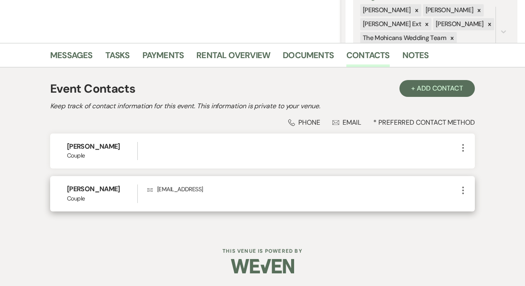
click at [466, 193] on icon "More" at bounding box center [463, 190] width 10 height 10
click at [469, 206] on icon "Pencil" at bounding box center [471, 207] width 7 height 7
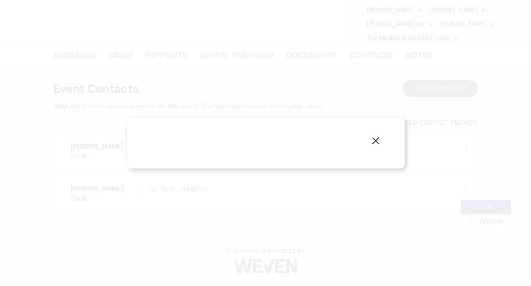
select select "1"
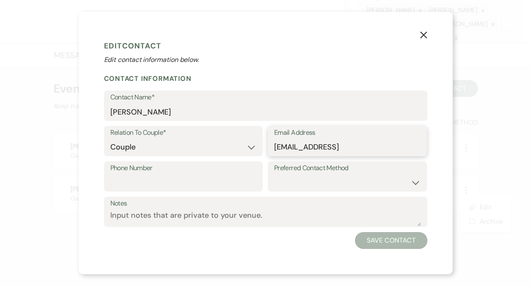
click at [397, 144] on input "[EMAIL_ADDRESS]" at bounding box center [347, 147] width 147 height 16
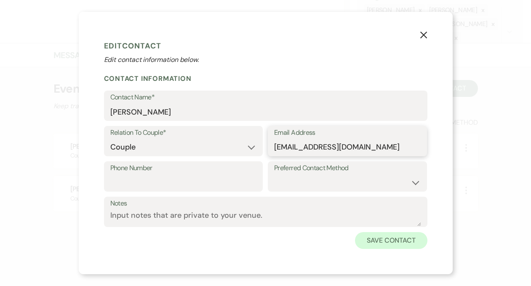
type input "[EMAIL_ADDRESS][DOMAIN_NAME]"
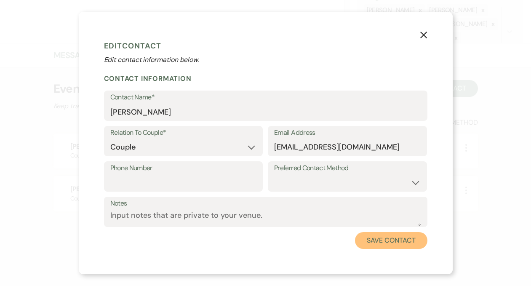
click at [392, 239] on button "Save Contact" at bounding box center [391, 240] width 72 height 17
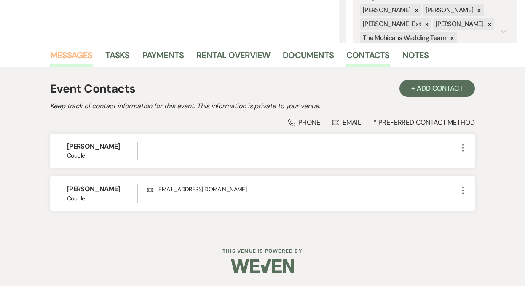
click at [80, 54] on link "Messages" at bounding box center [71, 57] width 43 height 19
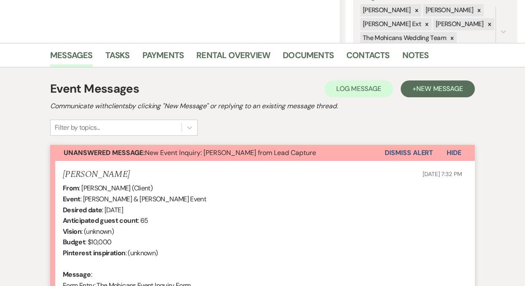
click at [395, 154] on button "Dismiss Alert" at bounding box center [409, 153] width 48 height 16
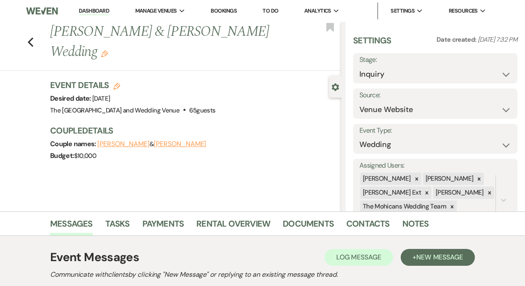
click at [94, 13] on link "Dashboard" at bounding box center [94, 11] width 30 height 8
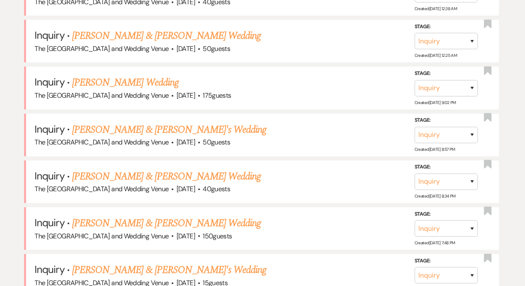
scroll to position [738, 0]
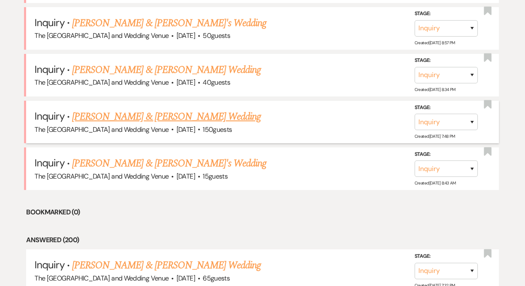
click at [166, 113] on link "[PERSON_NAME] & [PERSON_NAME] Wedding" at bounding box center [166, 116] width 189 height 15
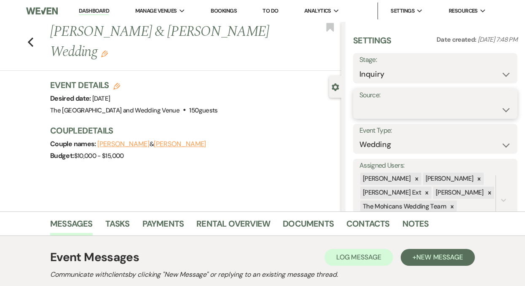
click at [424, 108] on select "Weven Venue Website Instagram Facebook Pinterest Google The Knot Wedding Wire H…" at bounding box center [436, 110] width 152 height 16
select select "5"
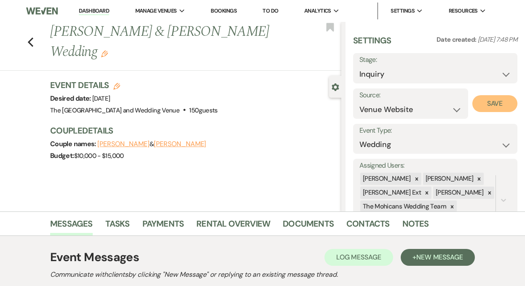
click at [495, 106] on button "Save" at bounding box center [494, 103] width 45 height 17
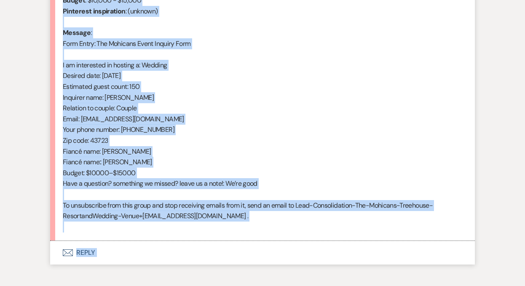
scroll to position [427, 0]
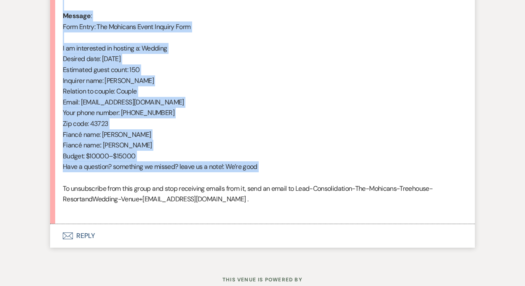
drag, startPoint x: 63, startPoint y: 123, endPoint x: 206, endPoint y: 181, distance: 154.8
click at [206, 181] on div "From : [PERSON_NAME] (Client) Event : [PERSON_NAME] & [PERSON_NAME] Event Desir…" at bounding box center [263, 69] width 400 height 291
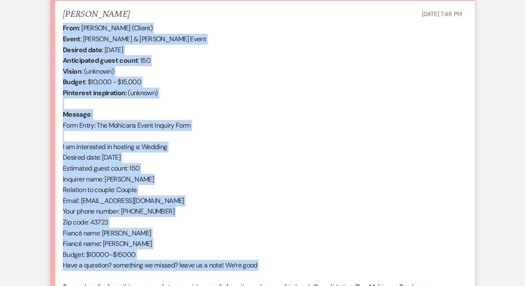
scroll to position [279, 0]
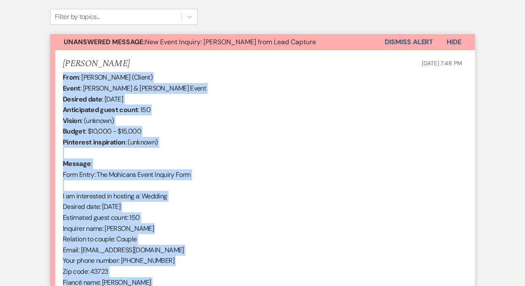
click at [407, 44] on button "Dismiss Alert" at bounding box center [409, 42] width 48 height 16
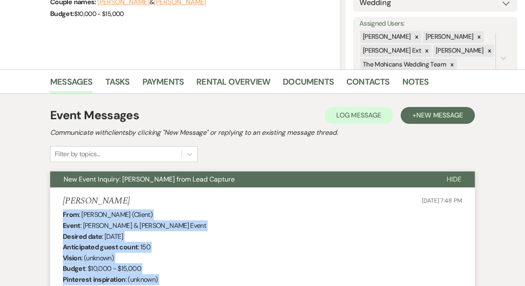
scroll to position [0, 0]
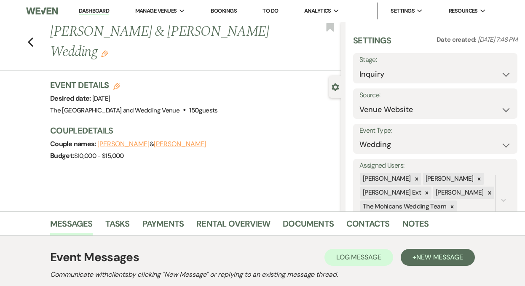
click at [89, 8] on link "Dashboard" at bounding box center [94, 11] width 30 height 8
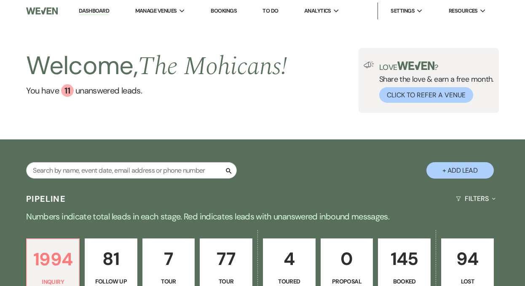
scroll to position [636, 0]
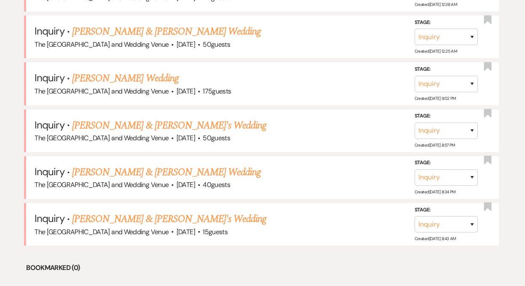
click at [158, 176] on link "[PERSON_NAME] & [PERSON_NAME] Wedding" at bounding box center [166, 172] width 189 height 15
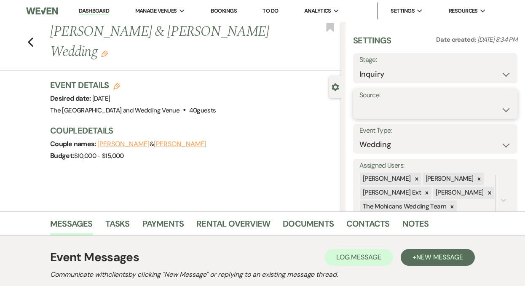
click at [411, 102] on select "Weven Venue Website Instagram Facebook Pinterest Google The Knot Wedding Wire H…" at bounding box center [436, 110] width 152 height 16
select select "5"
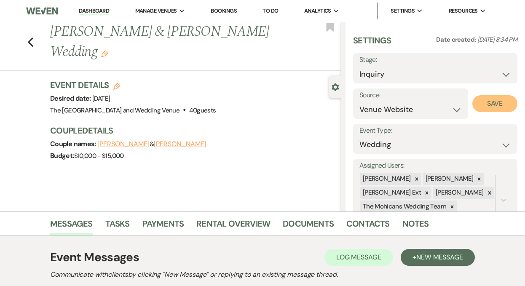
click at [485, 102] on button "Save" at bounding box center [494, 103] width 45 height 17
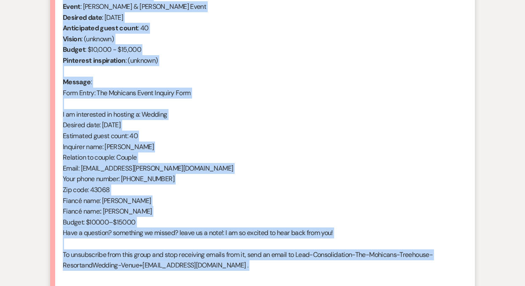
scroll to position [363, 0]
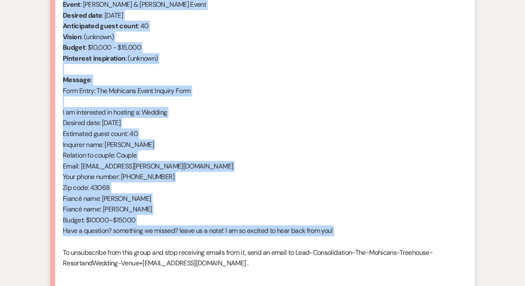
drag, startPoint x: 64, startPoint y: 69, endPoint x: 180, endPoint y: 245, distance: 211.0
click at [180, 245] on div "From : [PERSON_NAME] (Client) Event : [PERSON_NAME] & [PERSON_NAME] Event Desir…" at bounding box center [263, 133] width 400 height 291
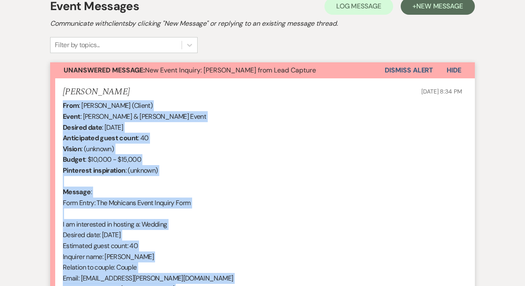
scroll to position [212, 0]
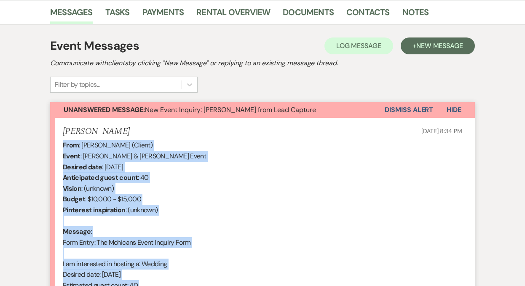
click at [401, 112] on button "Dismiss Alert" at bounding box center [409, 110] width 48 height 16
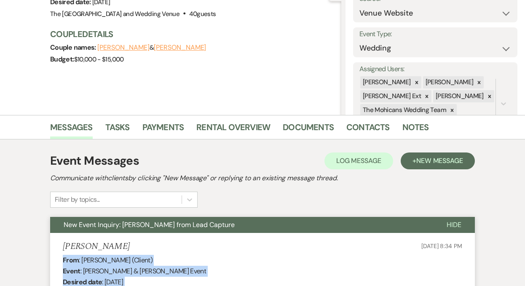
scroll to position [0, 0]
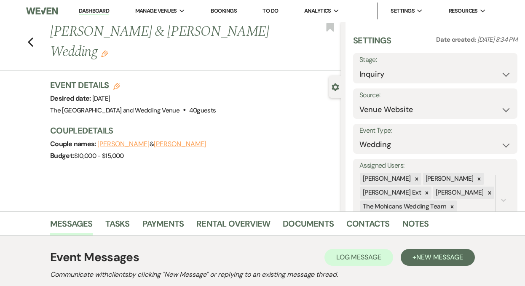
click at [95, 10] on link "Dashboard" at bounding box center [94, 11] width 30 height 8
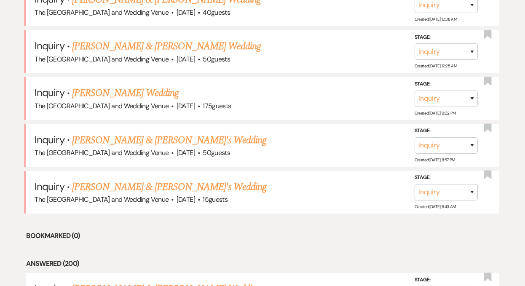
scroll to position [660, 0]
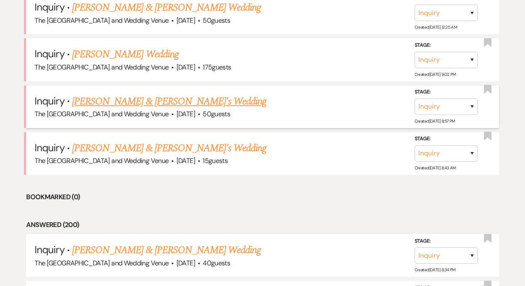
click at [148, 99] on link "[PERSON_NAME] & [PERSON_NAME]'s Wedding" at bounding box center [169, 101] width 195 height 15
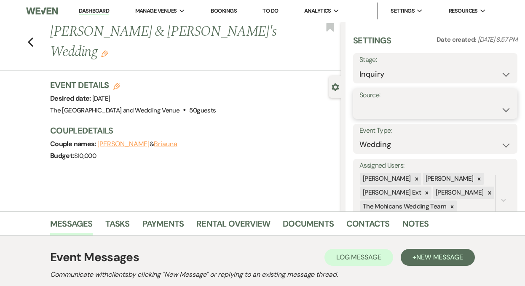
click at [414, 104] on select "Weven Venue Website Instagram Facebook Pinterest Google The Knot Wedding Wire H…" at bounding box center [436, 110] width 152 height 16
select select "5"
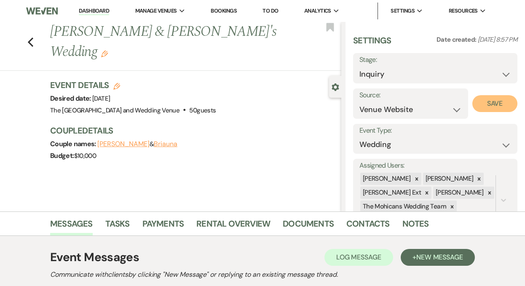
click at [482, 107] on button "Save" at bounding box center [494, 103] width 45 height 17
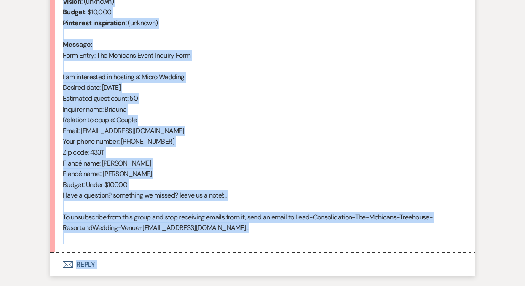
scroll to position [456, 0]
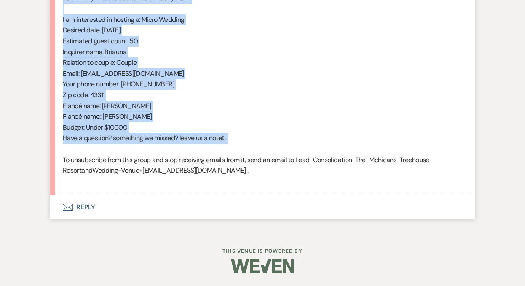
drag, startPoint x: 64, startPoint y: 148, endPoint x: 201, endPoint y: 152, distance: 137.1
click at [201, 152] on div "From : Briauna (Client) Event : [PERSON_NAME] & [PERSON_NAME]'s Event Desired d…" at bounding box center [263, 40] width 400 height 291
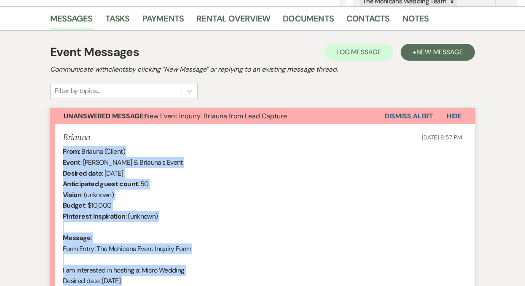
scroll to position [196, 0]
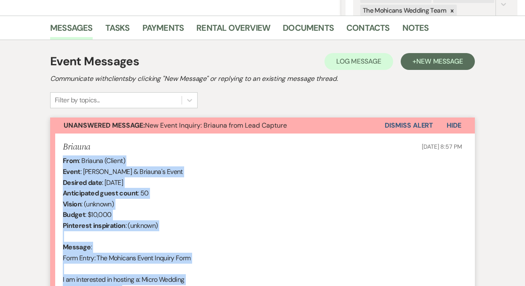
click at [396, 126] on button "Dismiss Alert" at bounding box center [409, 126] width 48 height 16
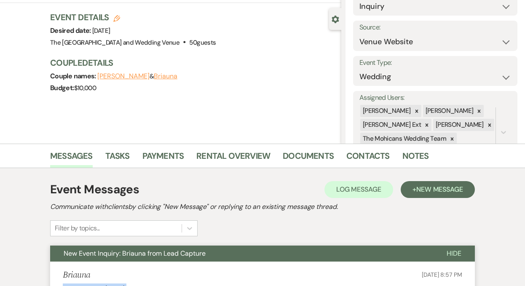
scroll to position [0, 0]
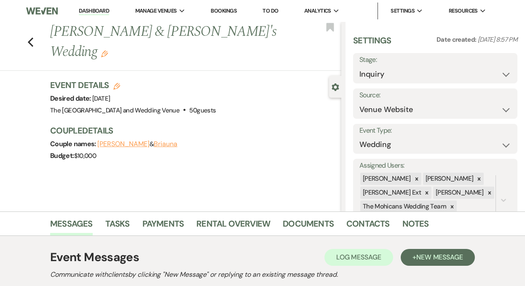
click at [94, 11] on link "Dashboard" at bounding box center [94, 11] width 30 height 8
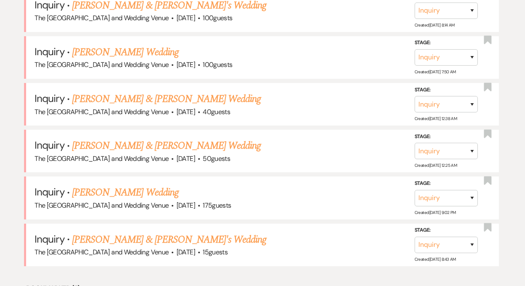
scroll to position [542, 0]
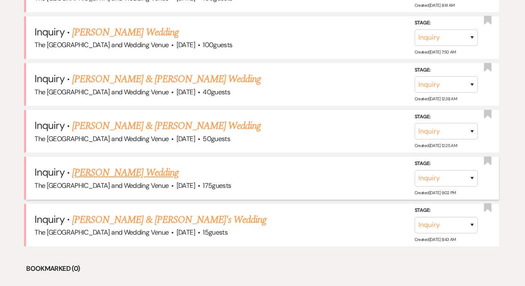
click at [133, 171] on link "[PERSON_NAME] Wedding" at bounding box center [125, 172] width 107 height 15
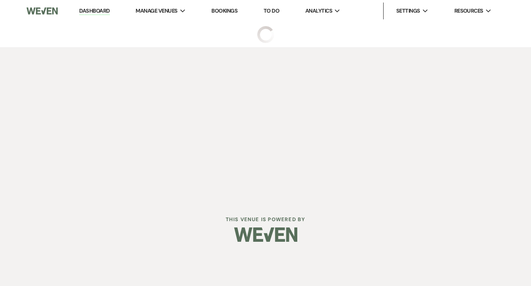
select select "3"
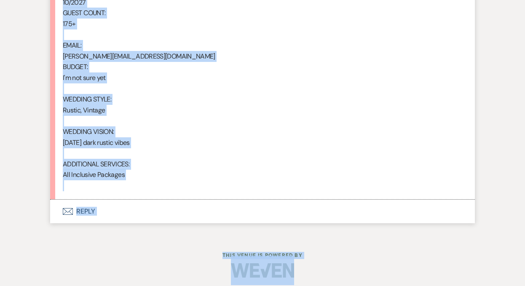
scroll to position [639, 0]
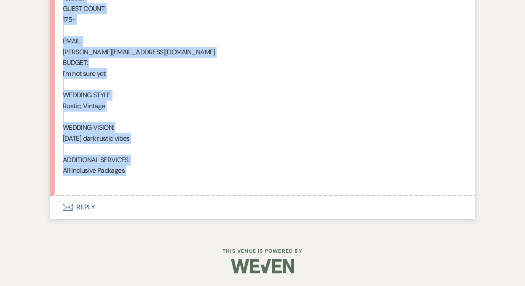
drag, startPoint x: 62, startPoint y: 133, endPoint x: 195, endPoint y: 183, distance: 141.4
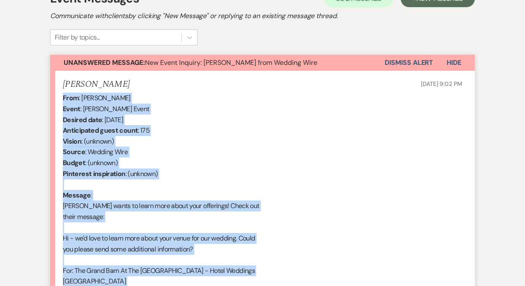
scroll to position [0, 0]
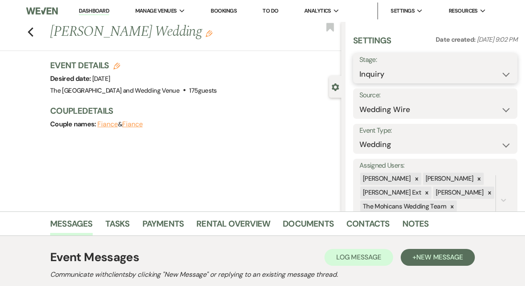
click at [401, 76] on select "Inquiry Follow Up Tour Requested Tour Confirmed Toured Proposal Sent Booked Lost" at bounding box center [436, 74] width 152 height 16
select select "9"
click at [497, 67] on button "Save" at bounding box center [501, 68] width 34 height 17
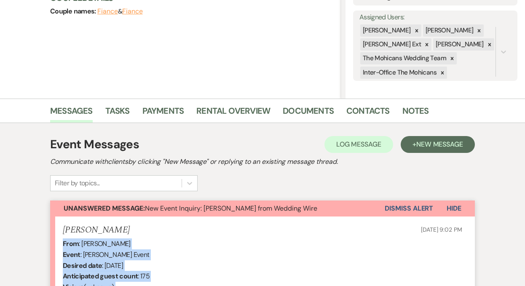
scroll to position [159, 0]
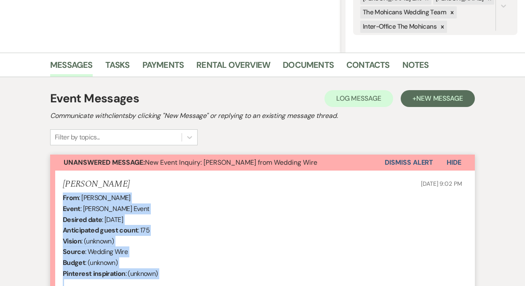
click at [398, 163] on button "Dismiss Alert" at bounding box center [409, 163] width 48 height 16
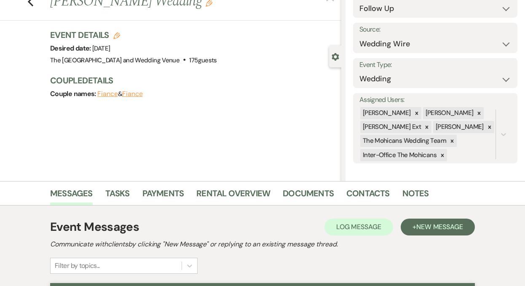
scroll to position [0, 0]
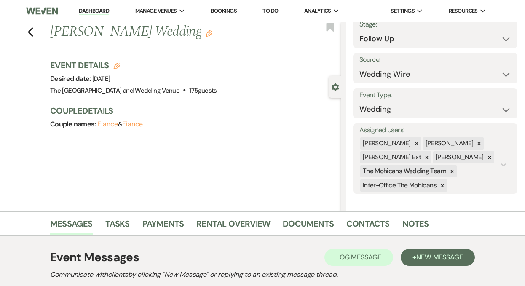
click at [92, 9] on link "Dashboard" at bounding box center [94, 11] width 30 height 8
select select "9"
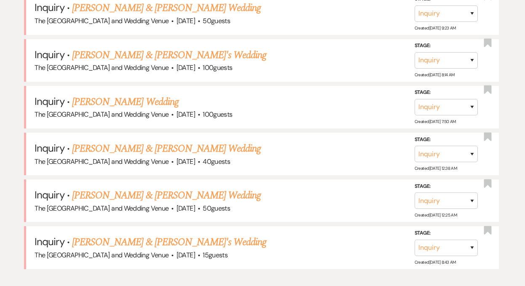
scroll to position [465, 0]
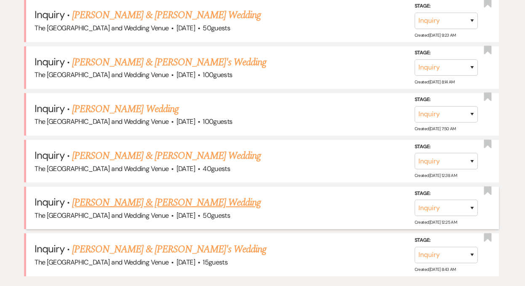
click at [151, 202] on link "[PERSON_NAME] & [PERSON_NAME] Wedding" at bounding box center [166, 202] width 189 height 15
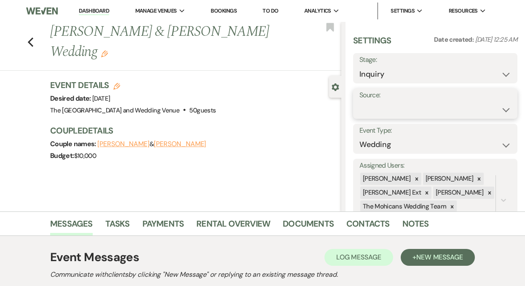
click at [431, 113] on select "Weven Venue Website Instagram Facebook Pinterest Google The Knot Wedding Wire H…" at bounding box center [436, 110] width 152 height 16
select select "5"
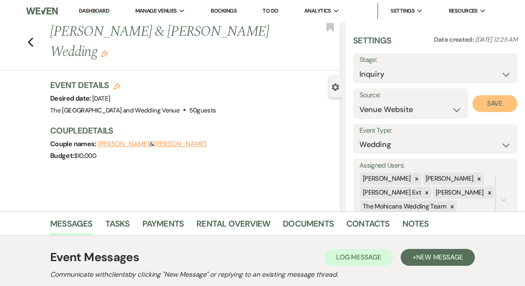
click at [493, 105] on button "Save" at bounding box center [494, 103] width 45 height 17
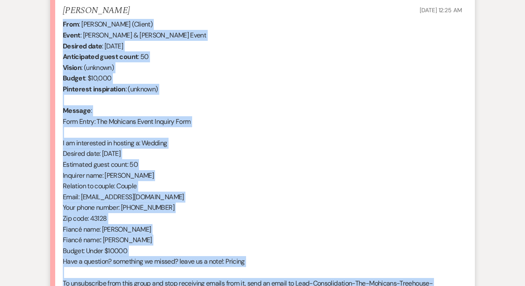
scroll to position [456, 0]
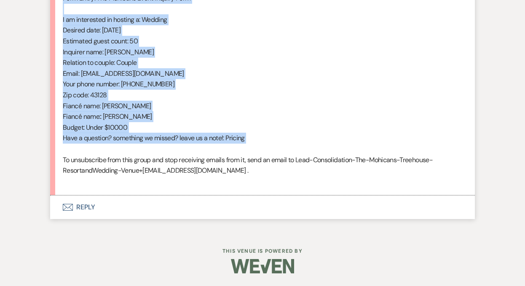
drag, startPoint x: 63, startPoint y: 162, endPoint x: 178, endPoint y: 153, distance: 115.9
click at [178, 153] on div "From : [PERSON_NAME] (Client) Event : [PERSON_NAME] & [PERSON_NAME] Event Desir…" at bounding box center [263, 40] width 400 height 291
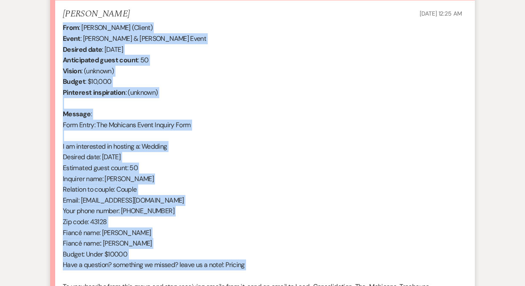
scroll to position [281, 0]
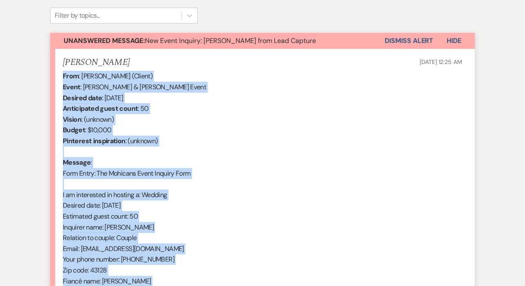
click at [405, 37] on button "Dismiss Alert" at bounding box center [409, 41] width 48 height 16
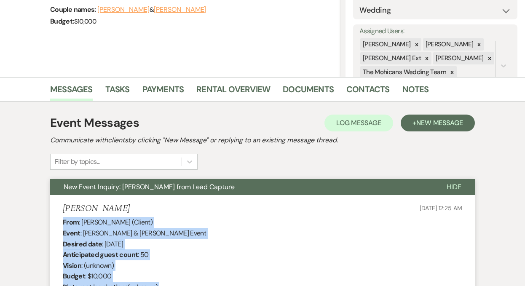
scroll to position [0, 0]
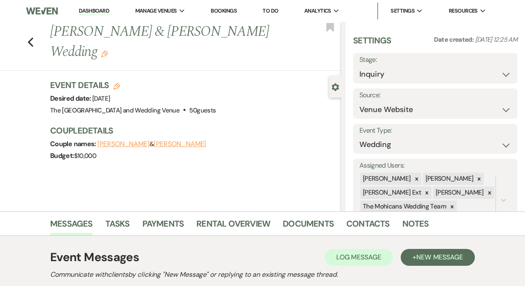
click at [96, 8] on link "Dashboard" at bounding box center [94, 11] width 30 height 8
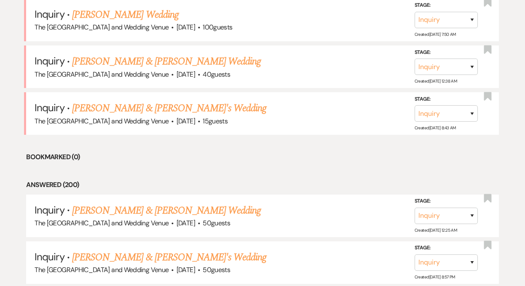
scroll to position [557, 0]
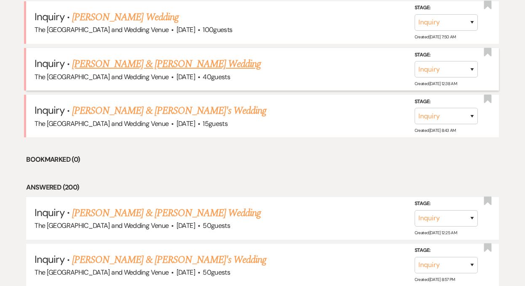
click at [167, 70] on link "[PERSON_NAME] & [PERSON_NAME] Wedding" at bounding box center [166, 63] width 189 height 15
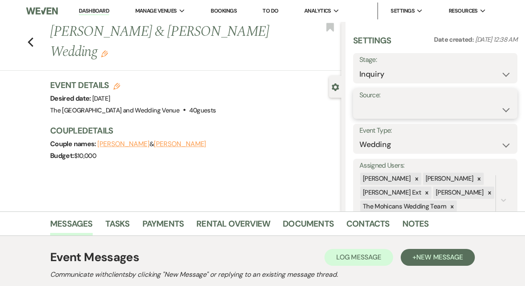
click at [399, 113] on select "Weven Venue Website Instagram Facebook Pinterest Google The Knot Wedding Wire H…" at bounding box center [436, 110] width 152 height 16
select select "5"
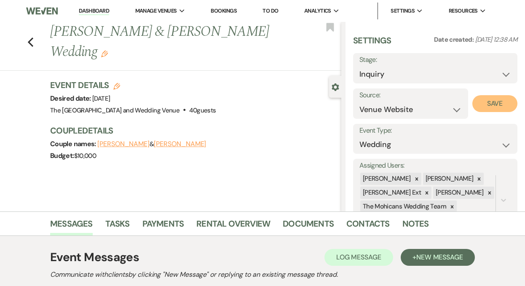
click at [495, 104] on button "Save" at bounding box center [494, 103] width 45 height 17
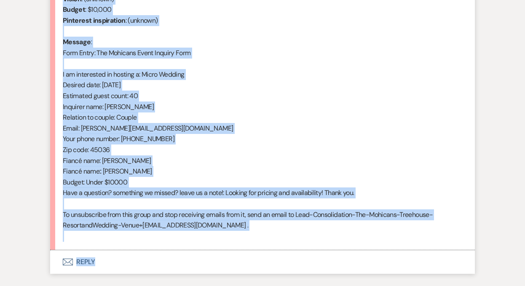
scroll to position [424, 0]
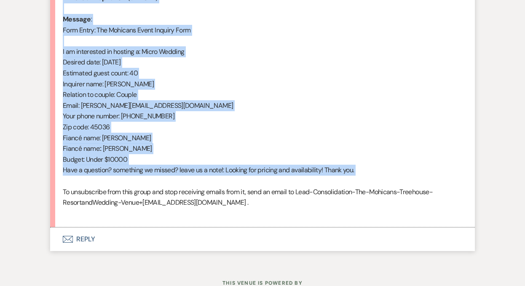
drag, startPoint x: 64, startPoint y: 110, endPoint x: 226, endPoint y: 183, distance: 177.9
click at [226, 183] on div "From : [PERSON_NAME] (Client) Event : [PERSON_NAME] & [PERSON_NAME] Event Desir…" at bounding box center [263, 73] width 400 height 291
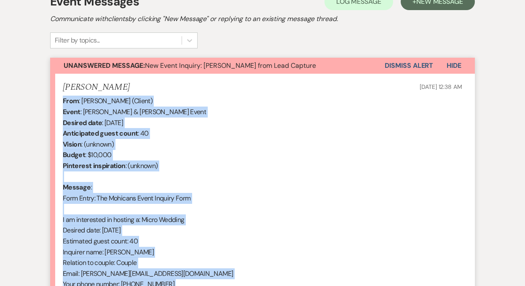
scroll to position [241, 0]
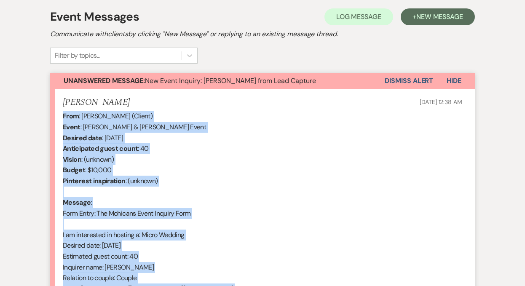
click at [400, 82] on button "Dismiss Alert" at bounding box center [409, 81] width 48 height 16
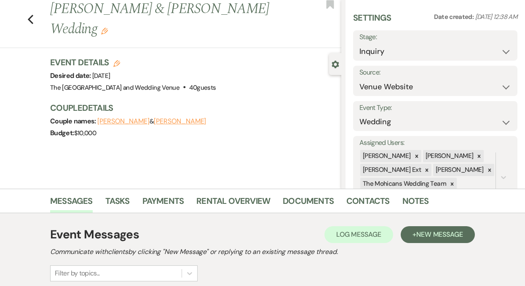
scroll to position [0, 0]
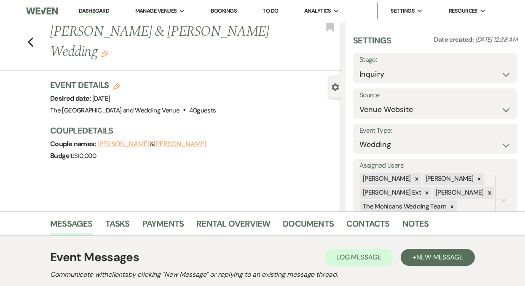
click at [89, 11] on link "Dashboard" at bounding box center [94, 11] width 30 height 8
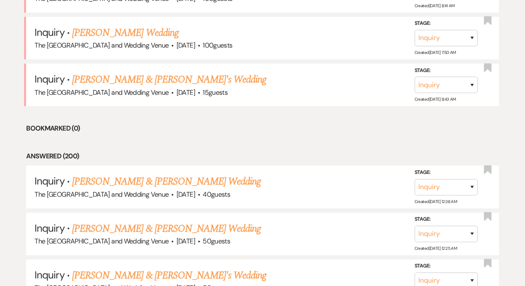
scroll to position [464, 0]
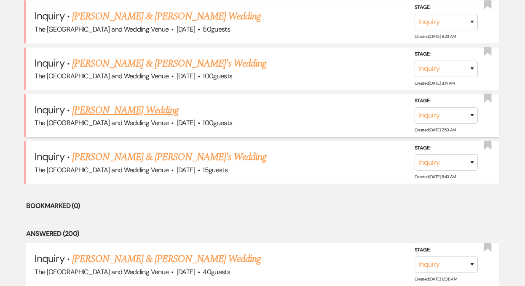
click at [118, 106] on link "[PERSON_NAME] Wedding" at bounding box center [125, 110] width 107 height 15
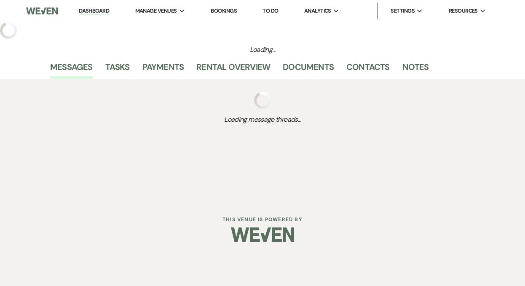
select select "3"
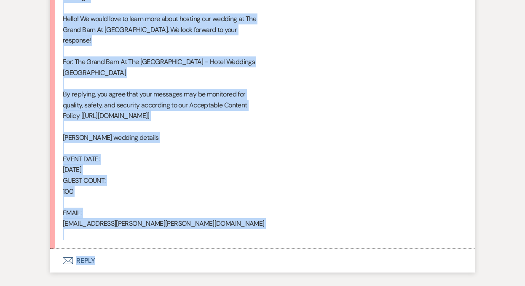
scroll to position [494, 0]
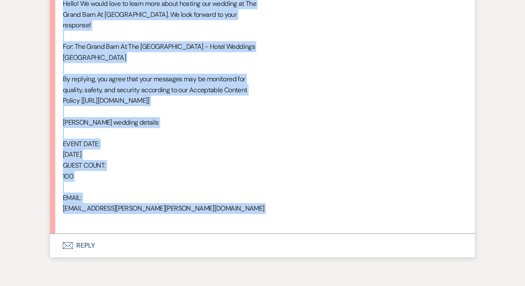
drag, startPoint x: 62, startPoint y: 173, endPoint x: 158, endPoint y: 223, distance: 108.0
click at [158, 223] on li "[PERSON_NAME] [DATE] 7:50 AM From : [PERSON_NAME] Event : [PERSON_NAME] Event D…" at bounding box center [262, 35] width 425 height 398
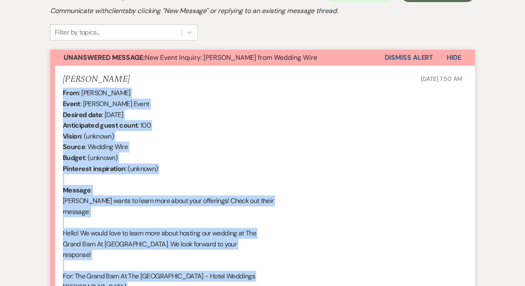
scroll to position [246, 0]
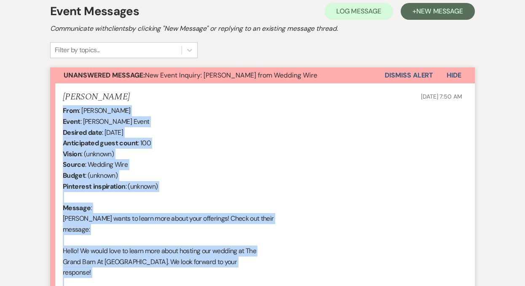
click at [402, 75] on button "Dismiss Alert" at bounding box center [409, 75] width 48 height 16
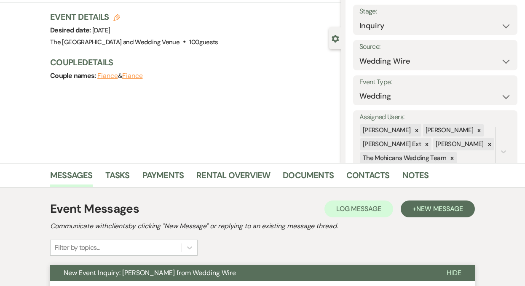
scroll to position [0, 0]
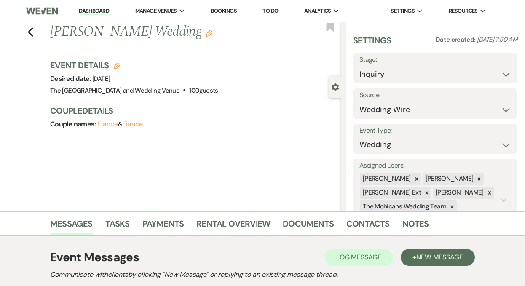
click at [88, 9] on link "Dashboard" at bounding box center [94, 11] width 30 height 8
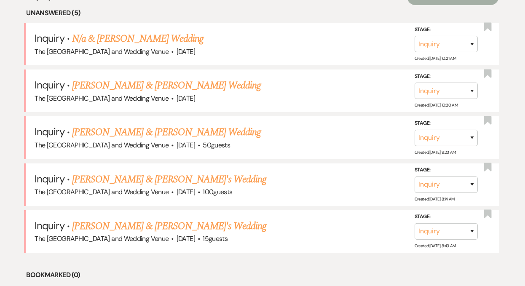
scroll to position [377, 0]
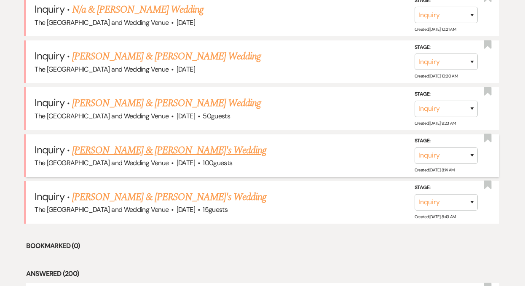
click at [124, 148] on link "[PERSON_NAME] & [PERSON_NAME]'s Wedding" at bounding box center [169, 150] width 195 height 15
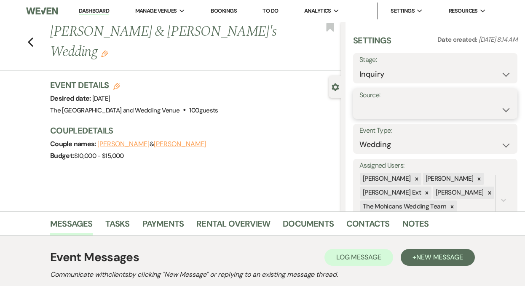
click at [416, 112] on select "Weven Venue Website Instagram Facebook Pinterest Google The Knot Wedding Wire H…" at bounding box center [436, 110] width 152 height 16
select select "5"
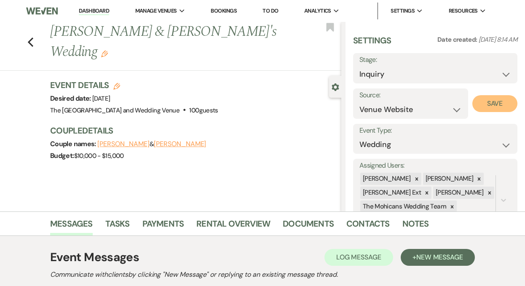
click at [491, 101] on button "Save" at bounding box center [494, 103] width 45 height 17
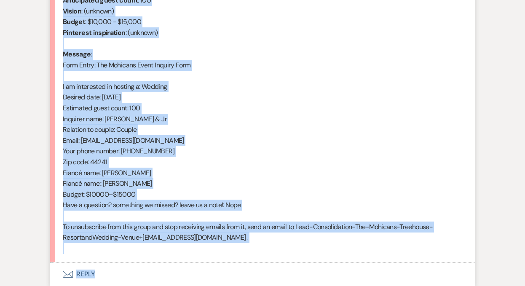
scroll to position [400, 0]
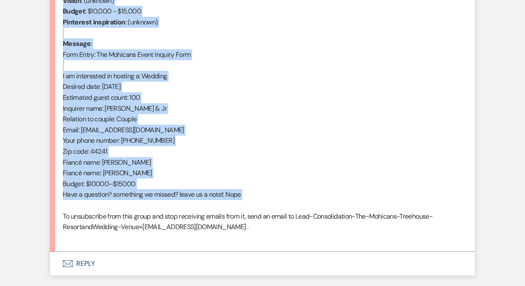
drag, startPoint x: 63, startPoint y: 138, endPoint x: 194, endPoint y: 209, distance: 148.8
click at [194, 209] on div "From : [PERSON_NAME] (Client) Event : [PERSON_NAME] & [PERSON_NAME]'s Event Des…" at bounding box center [263, 97] width 400 height 291
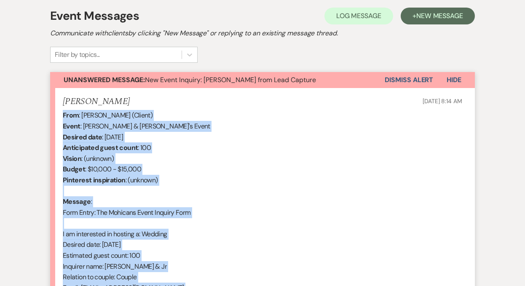
scroll to position [226, 0]
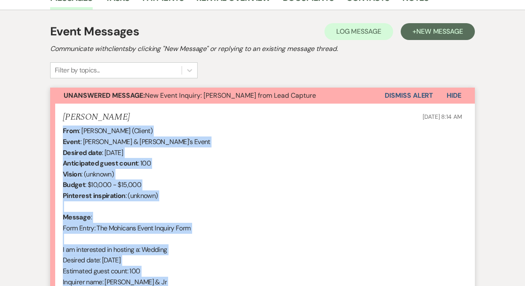
click at [397, 93] on button "Dismiss Alert" at bounding box center [409, 96] width 48 height 16
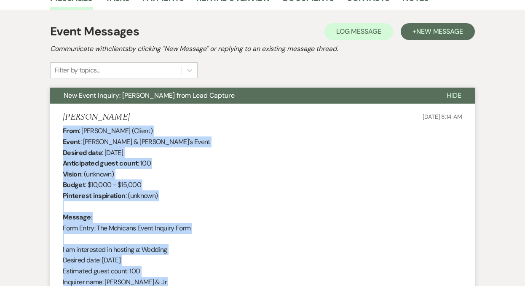
scroll to position [0, 0]
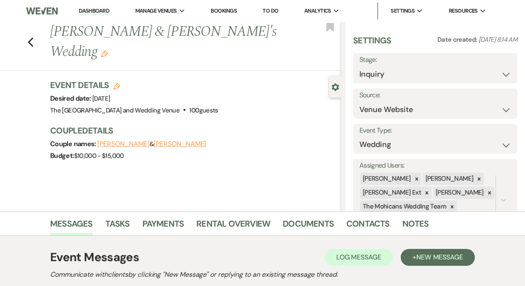
click at [90, 11] on link "Dashboard" at bounding box center [94, 11] width 30 height 8
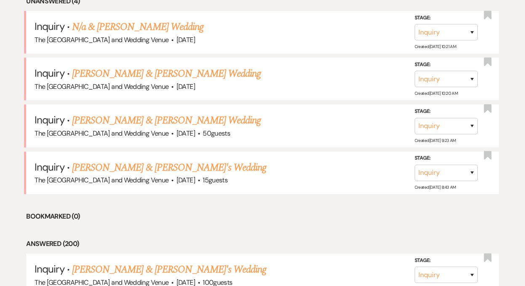
scroll to position [363, 0]
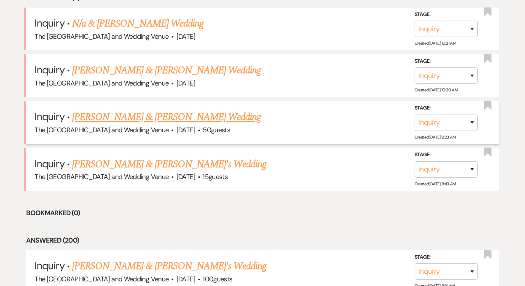
click at [158, 116] on link "[PERSON_NAME] & [PERSON_NAME] Wedding" at bounding box center [166, 117] width 189 height 15
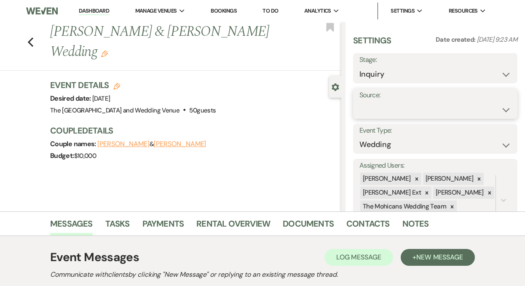
click at [392, 104] on select "Weven Venue Website Instagram Facebook Pinterest Google The Knot Wedding Wire H…" at bounding box center [436, 110] width 152 height 16
select select "5"
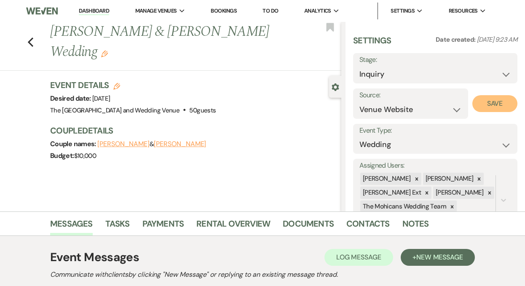
click at [497, 110] on button "Save" at bounding box center [494, 103] width 45 height 17
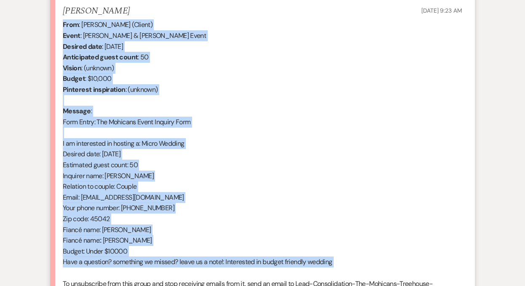
scroll to position [341, 0]
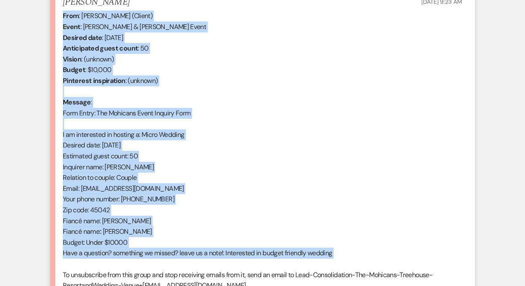
drag, startPoint x: 63, startPoint y: 199, endPoint x: 178, endPoint y: 260, distance: 129.7
click at [178, 260] on div "From : [PERSON_NAME] (Client) Event : [PERSON_NAME] & [PERSON_NAME] Event Desir…" at bounding box center [263, 156] width 400 height 291
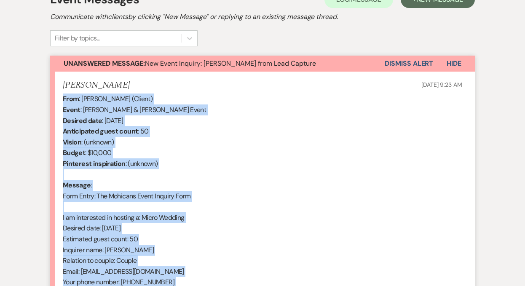
scroll to position [196, 0]
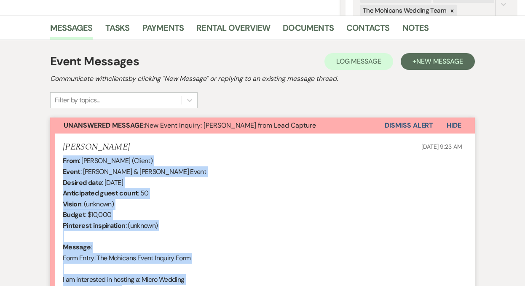
click at [394, 123] on button "Dismiss Alert" at bounding box center [409, 126] width 48 height 16
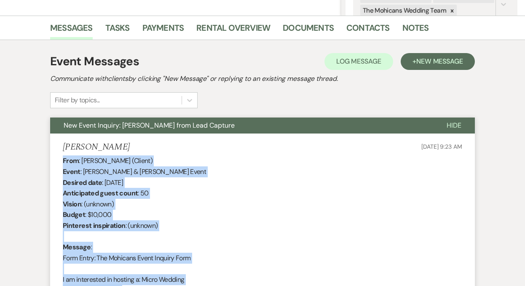
scroll to position [0, 0]
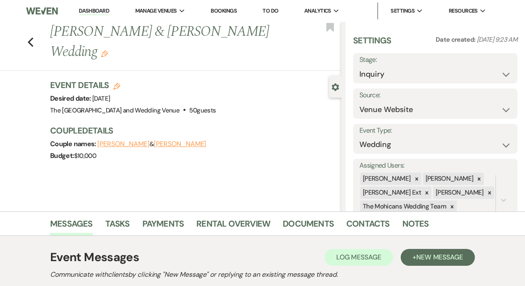
click at [92, 10] on link "Dashboard" at bounding box center [94, 11] width 30 height 8
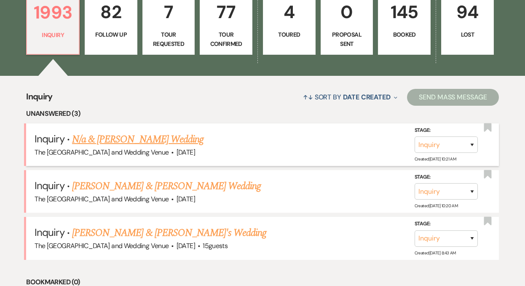
scroll to position [248, 0]
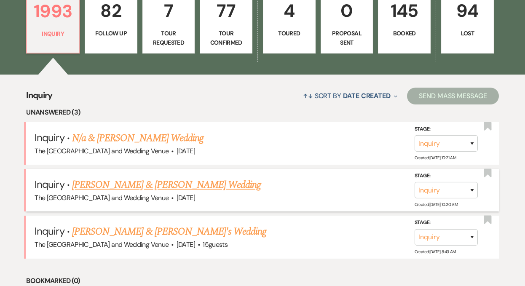
click at [131, 184] on link "[PERSON_NAME] & [PERSON_NAME] Wedding" at bounding box center [166, 184] width 189 height 15
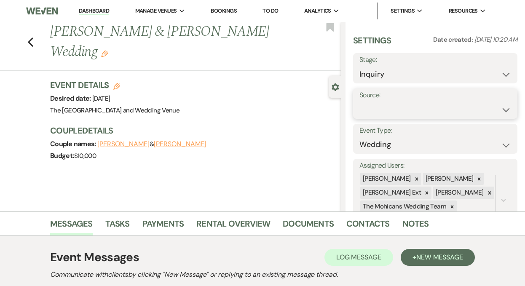
click at [386, 111] on select "Weven Venue Website Instagram Facebook Pinterest Google The Knot Wedding Wire H…" at bounding box center [436, 110] width 152 height 16
select select "5"
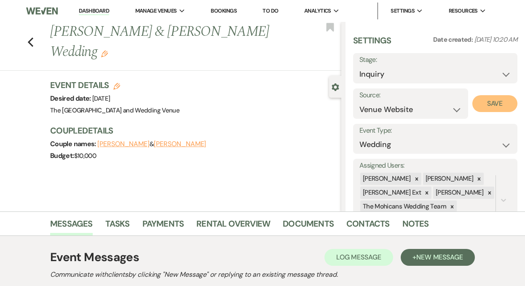
click at [484, 108] on button "Save" at bounding box center [494, 103] width 45 height 17
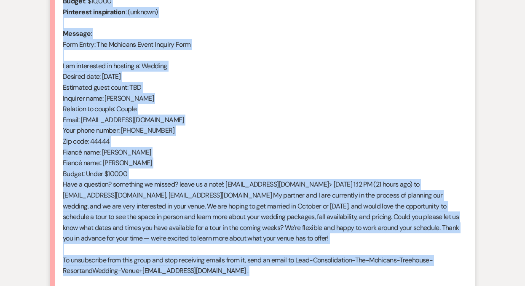
scroll to position [425, 0]
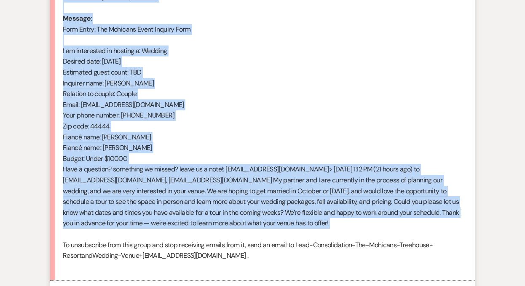
drag, startPoint x: 64, startPoint y: 182, endPoint x: 218, endPoint y: 237, distance: 163.7
click at [218, 237] on div "From : [PERSON_NAME] (Client) Event : [PERSON_NAME] & [PERSON_NAME] Event Desir…" at bounding box center [263, 99] width 400 height 345
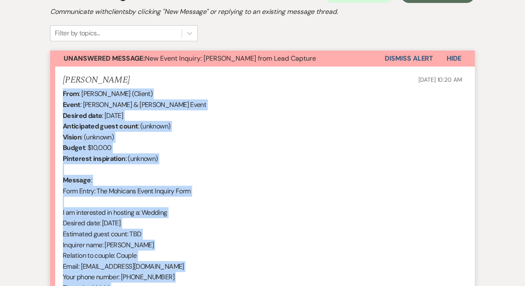
scroll to position [259, 0]
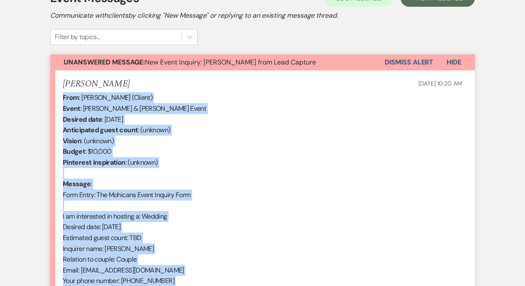
click at [402, 62] on button "Dismiss Alert" at bounding box center [409, 62] width 48 height 16
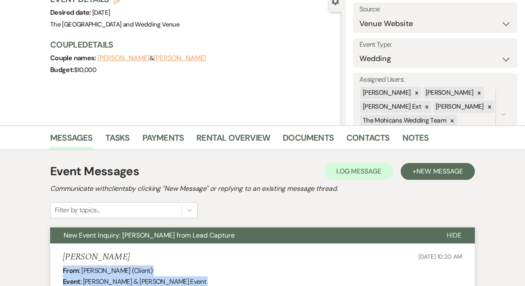
scroll to position [0, 0]
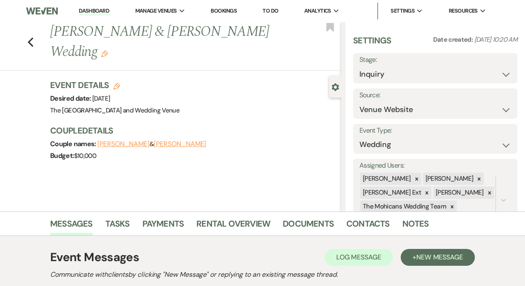
click at [92, 9] on link "Dashboard" at bounding box center [94, 11] width 30 height 8
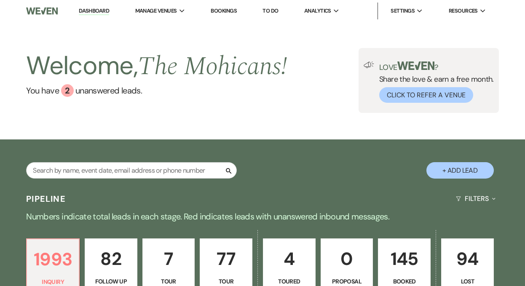
scroll to position [309, 0]
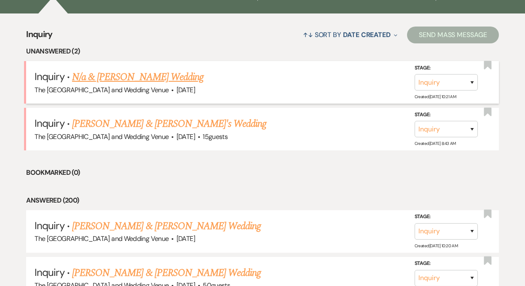
click at [129, 75] on link "N/a & [PERSON_NAME] Wedding" at bounding box center [138, 77] width 132 height 15
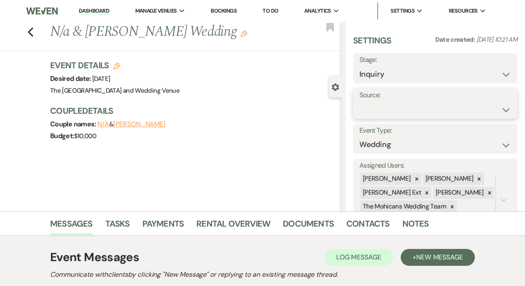
click at [413, 106] on select "Weven Venue Website Instagram Facebook Pinterest Google The Knot Wedding Wire H…" at bounding box center [436, 110] width 152 height 16
select select "5"
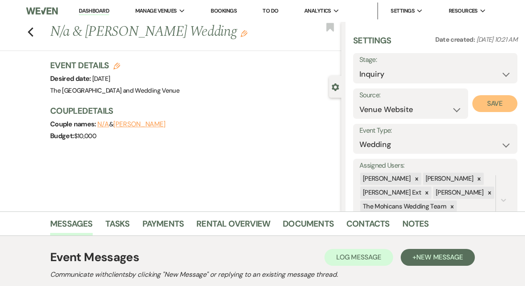
click at [491, 105] on button "Save" at bounding box center [494, 103] width 45 height 17
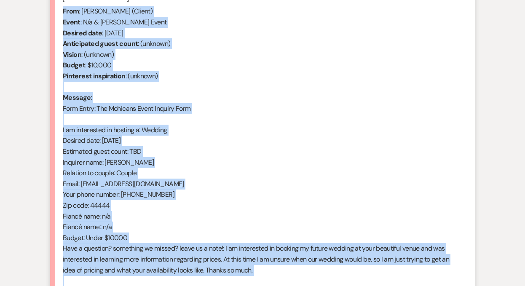
scroll to position [444, 0]
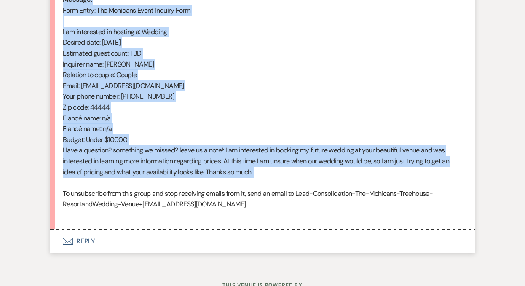
drag, startPoint x: 63, startPoint y: 100, endPoint x: 193, endPoint y: 183, distance: 154.5
click at [193, 183] on div "From : [PERSON_NAME] (Client) Event : N/a & [PERSON_NAME] Event Desired date : …" at bounding box center [263, 64] width 400 height 313
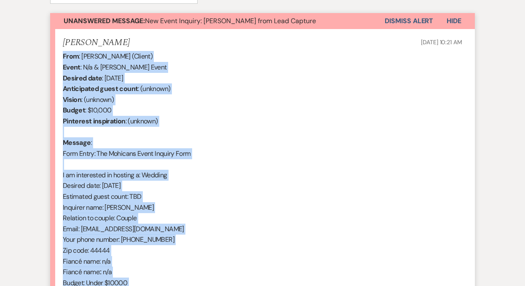
scroll to position [238, 0]
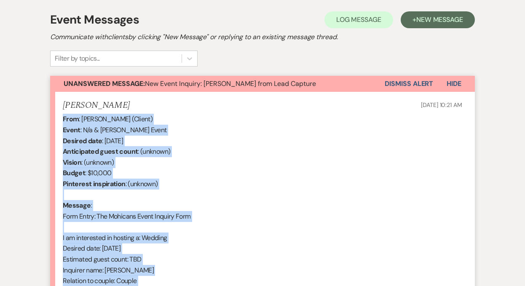
click at [402, 81] on button "Dismiss Alert" at bounding box center [409, 84] width 48 height 16
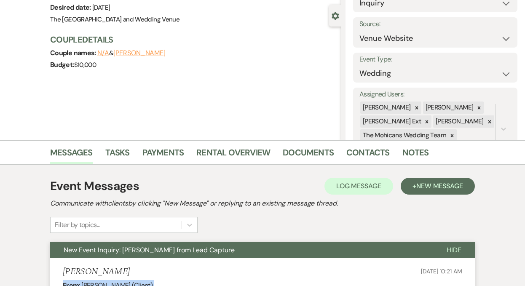
scroll to position [0, 0]
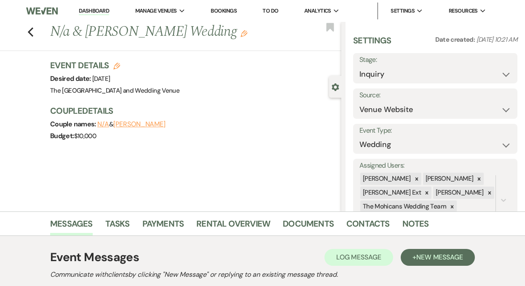
click at [86, 13] on link "Dashboard" at bounding box center [94, 11] width 30 height 8
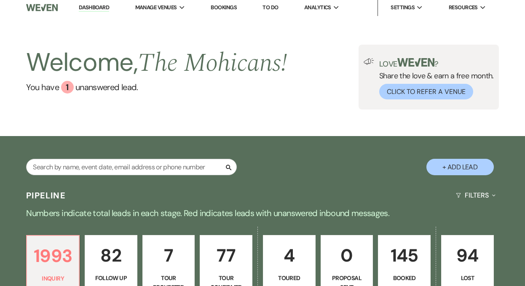
scroll to position [168, 0]
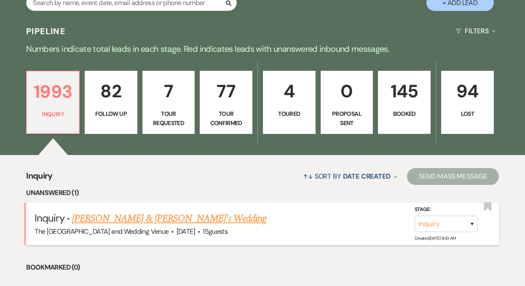
click at [136, 217] on link "[PERSON_NAME] & [PERSON_NAME]'s Wedding" at bounding box center [169, 218] width 195 height 15
select select "5"
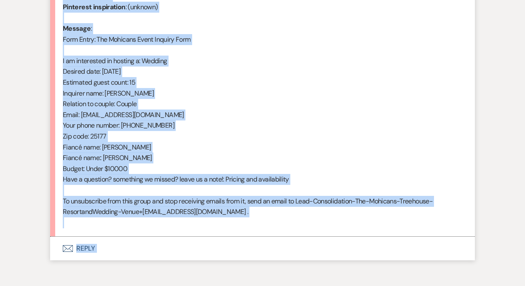
scroll to position [435, 0]
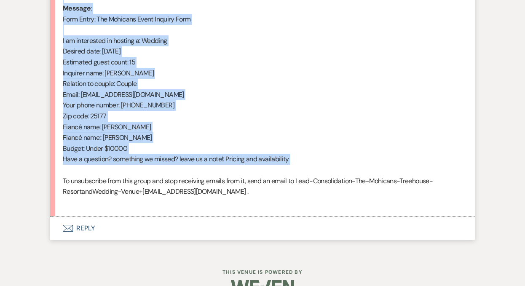
drag, startPoint x: 64, startPoint y: 37, endPoint x: 250, endPoint y: 174, distance: 231.3
click at [250, 174] on div "From : [PERSON_NAME] (Client) Event : [PERSON_NAME] & [PERSON_NAME]'s Event Des…" at bounding box center [263, 62] width 400 height 291
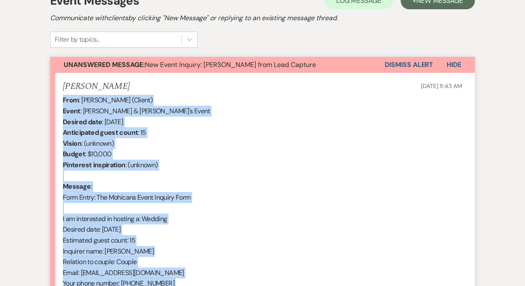
scroll to position [180, 0]
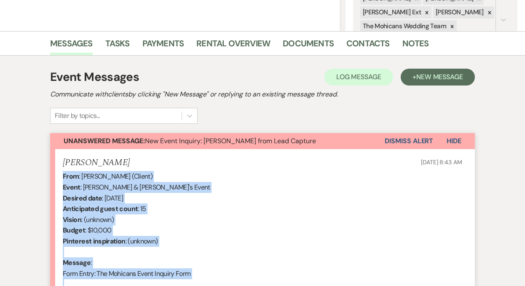
click at [398, 142] on button "Dismiss Alert" at bounding box center [409, 141] width 48 height 16
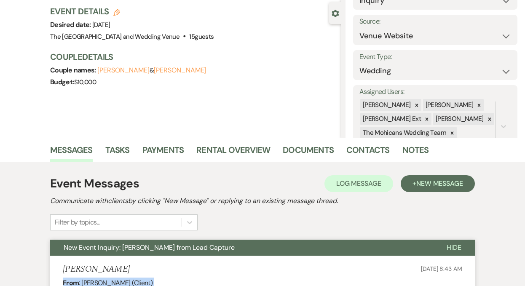
scroll to position [0, 0]
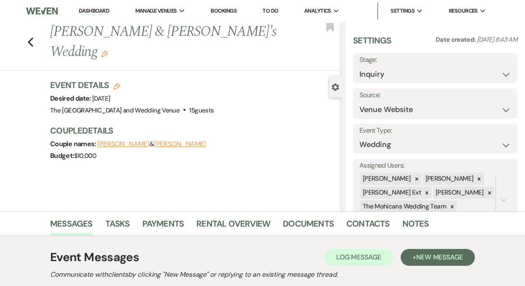
click at [92, 10] on link "Dashboard" at bounding box center [94, 11] width 30 height 8
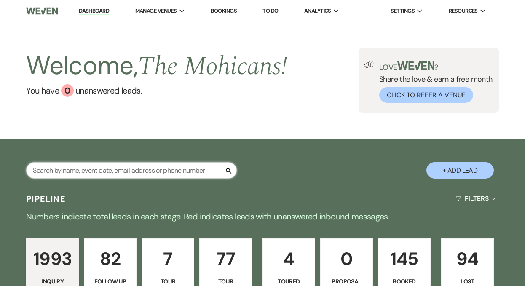
click at [147, 169] on input "text" at bounding box center [131, 170] width 211 height 16
type input "[PERSON_NAME]"
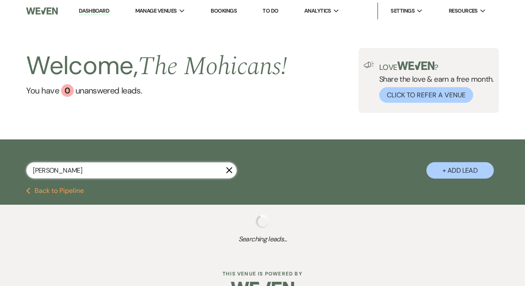
select select "4"
select select "8"
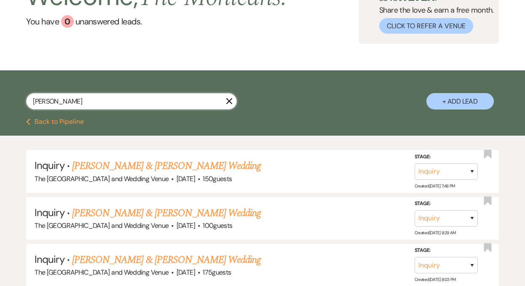
scroll to position [76, 0]
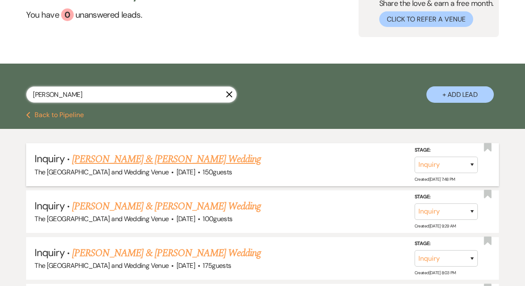
type input "[PERSON_NAME]"
click at [212, 159] on link "[PERSON_NAME] & [PERSON_NAME] Wedding" at bounding box center [166, 159] width 189 height 15
select select "5"
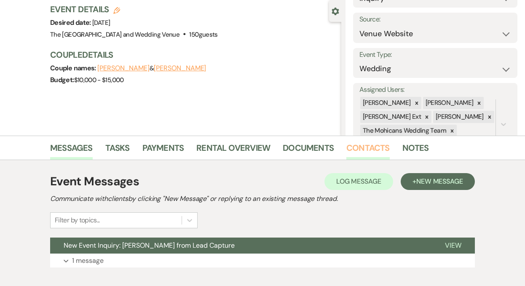
click at [357, 150] on link "Contacts" at bounding box center [367, 150] width 43 height 19
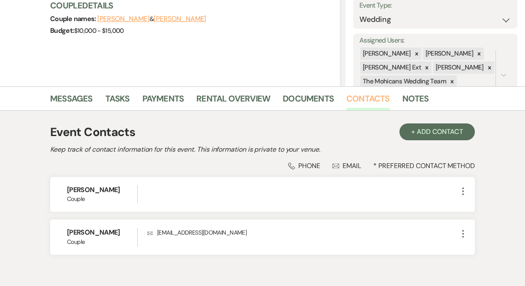
scroll to position [153, 0]
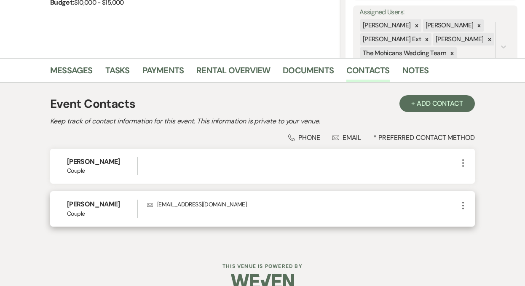
click at [463, 204] on icon "More" at bounding box center [463, 206] width 10 height 10
click at [470, 221] on use "button" at bounding box center [472, 222] width 6 height 6
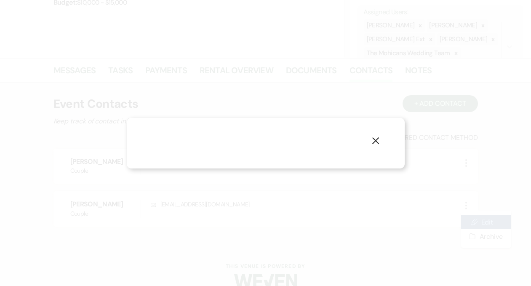
select select "1"
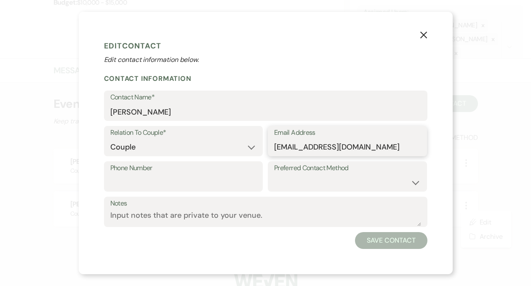
click at [316, 147] on input "[EMAIL_ADDRESS][DOMAIN_NAME]" at bounding box center [347, 147] width 147 height 16
type input "[EMAIL_ADDRESS][DOMAIN_NAME]"
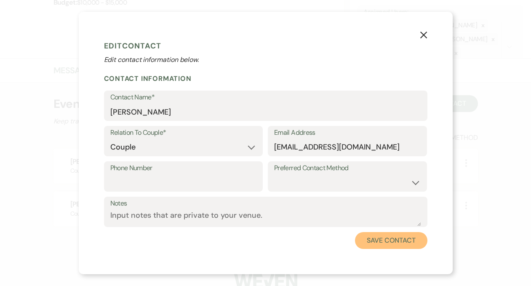
click at [365, 237] on button "Save Contact" at bounding box center [391, 240] width 72 height 17
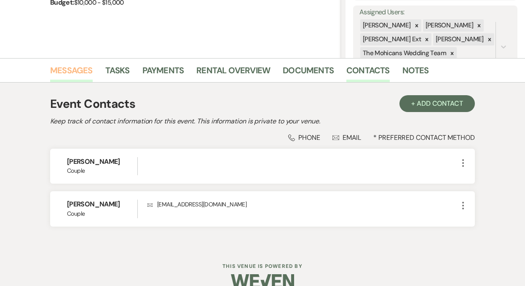
scroll to position [0, 0]
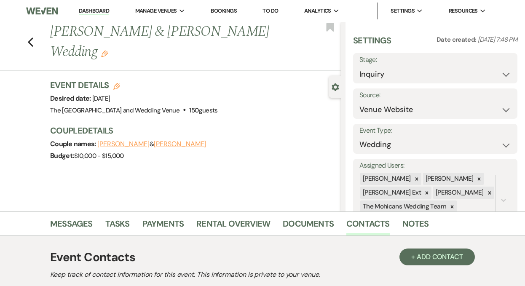
click at [87, 11] on link "Dashboard" at bounding box center [94, 11] width 30 height 8
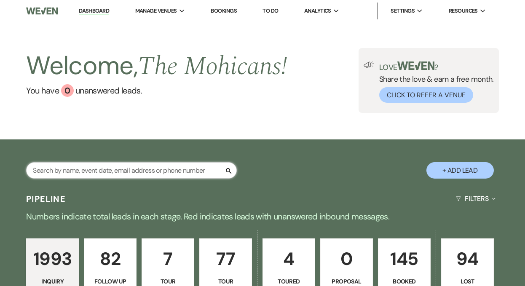
click at [173, 170] on input "text" at bounding box center [131, 170] width 211 height 16
type input "[PERSON_NAME]"
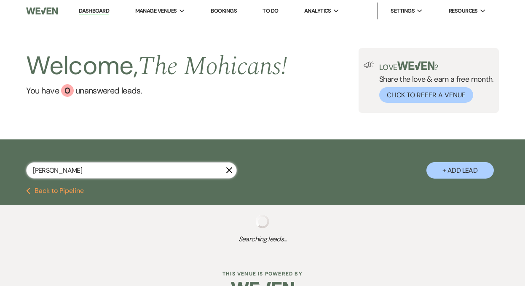
select select "9"
select select "2"
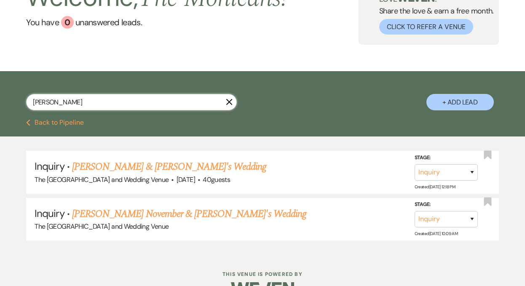
scroll to position [69, 0]
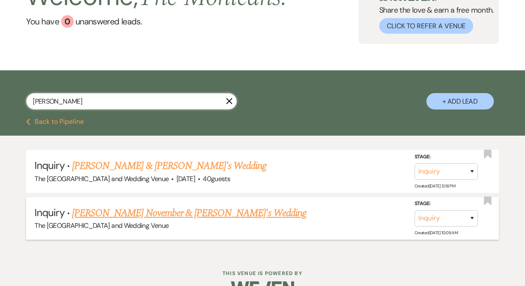
type input "[PERSON_NAME]"
click at [182, 213] on link "[PERSON_NAME] November & [PERSON_NAME]'s Wedding" at bounding box center [189, 213] width 234 height 15
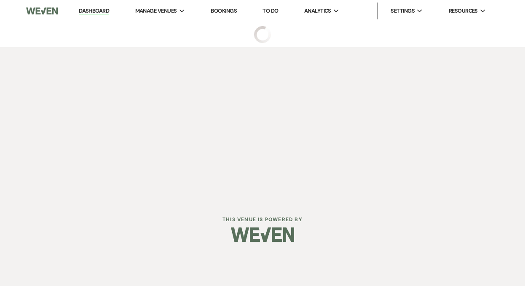
select select "5"
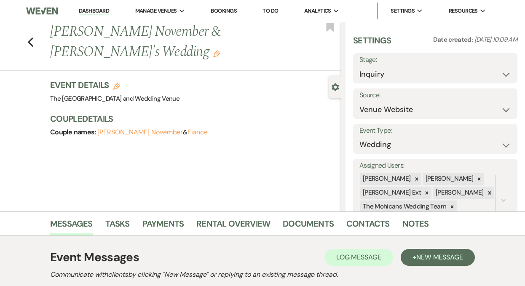
click at [119, 83] on use "button" at bounding box center [116, 86] width 7 height 7
select select "849"
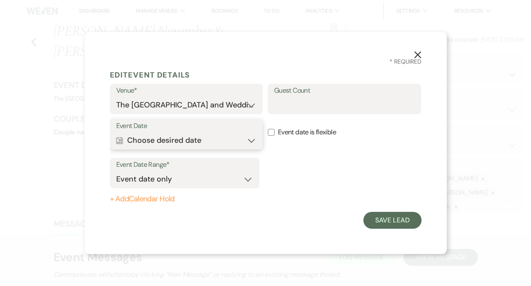
click at [221, 135] on button "Calendar Choose desired date Expand" at bounding box center [186, 140] width 141 height 17
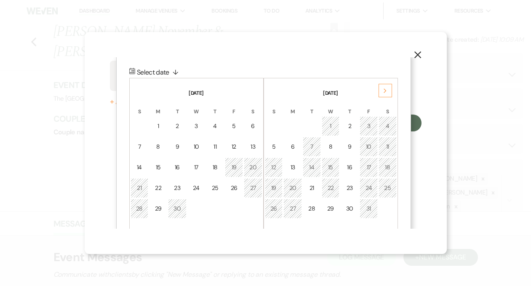
scroll to position [122, 0]
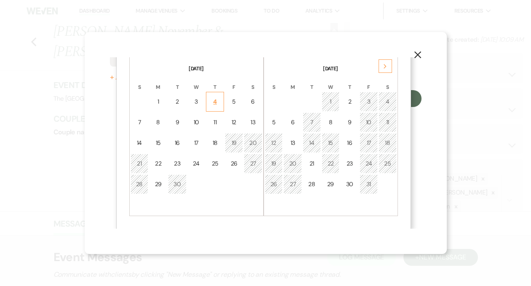
click at [220, 99] on td "4" at bounding box center [215, 102] width 18 height 20
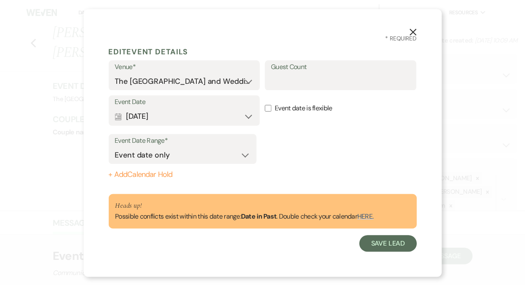
scroll to position [0, 0]
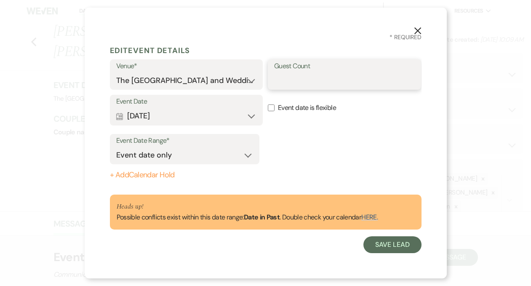
click at [309, 86] on input "Guest Count" at bounding box center [344, 80] width 141 height 16
type input "175"
click at [244, 154] on select "Event date only Event date and" at bounding box center [184, 155] width 137 height 16
select select "eventDateAnd"
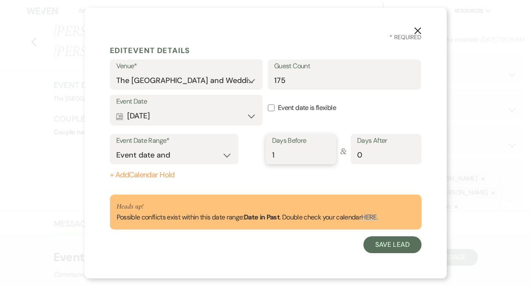
click at [327, 153] on input "1" at bounding box center [301, 155] width 58 height 16
type input "0"
click at [327, 158] on input "0" at bounding box center [301, 155] width 58 height 16
click at [370, 152] on input "0" at bounding box center [386, 155] width 58 height 16
type input "1"
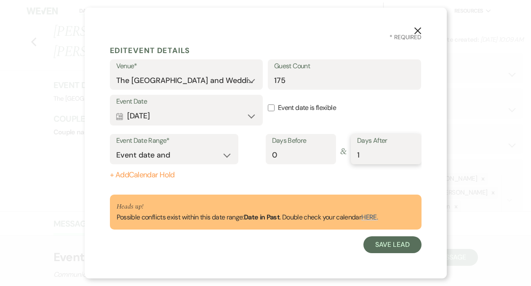
click at [412, 152] on input "1" at bounding box center [386, 155] width 58 height 16
click at [385, 244] on button "Save Lead" at bounding box center [393, 244] width 58 height 17
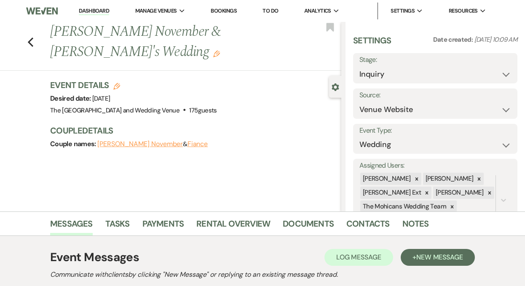
click at [119, 83] on use "button" at bounding box center [116, 86] width 7 height 7
select select "849"
select select "eventDateAnd"
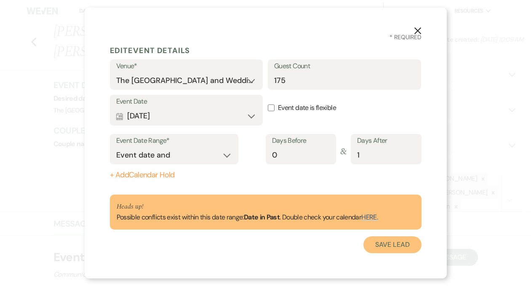
click at [378, 244] on button "Save Lead" at bounding box center [393, 244] width 58 height 17
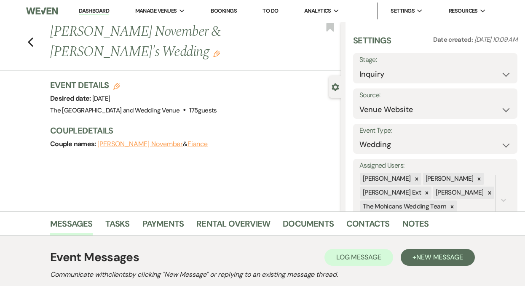
click at [220, 51] on use "button" at bounding box center [216, 54] width 7 height 7
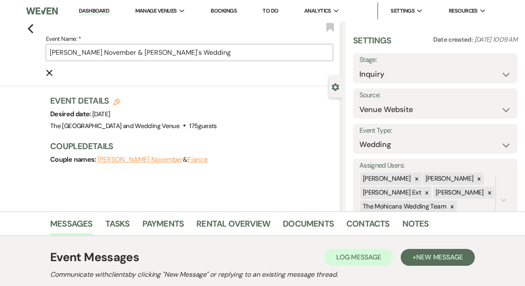
drag, startPoint x: 204, startPoint y: 53, endPoint x: 150, endPoint y: 54, distance: 54.0
click at [150, 54] on input "[PERSON_NAME] November & [PERSON_NAME]'s Wedding" at bounding box center [189, 52] width 287 height 16
click at [148, 53] on input "[PERSON_NAME] November & [PERSON_NAME]'s Wedding" at bounding box center [189, 52] width 287 height 16
drag, startPoint x: 148, startPoint y: 53, endPoint x: 124, endPoint y: 54, distance: 24.4
click at [124, 54] on input "[PERSON_NAME] November & [PERSON_NAME]'s Wedding" at bounding box center [189, 52] width 287 height 16
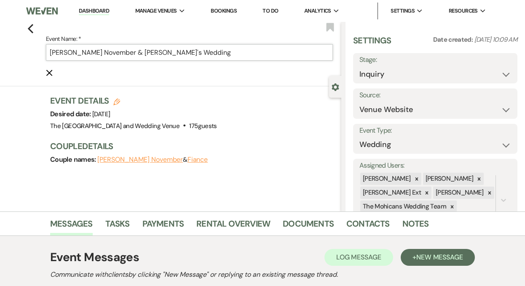
paste input "[PERSON_NAME]"
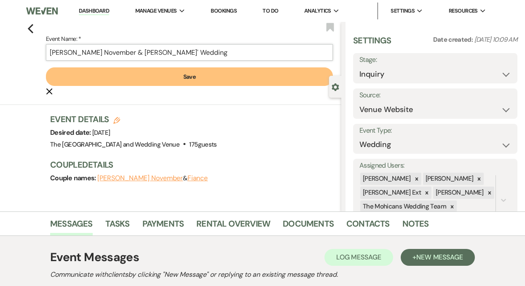
type input "[PERSON_NAME] November & [PERSON_NAME]' Wedding"
click at [145, 72] on button "Save" at bounding box center [189, 76] width 287 height 19
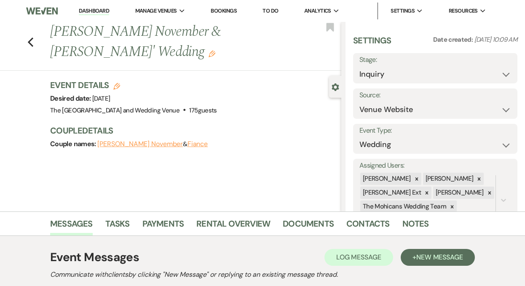
click at [188, 143] on button "Fiance" at bounding box center [198, 144] width 21 height 7
select select "1"
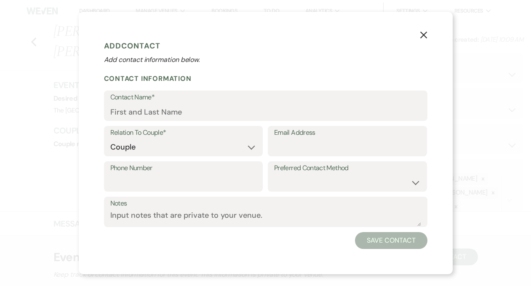
click at [424, 32] on icon "X" at bounding box center [424, 35] width 8 height 8
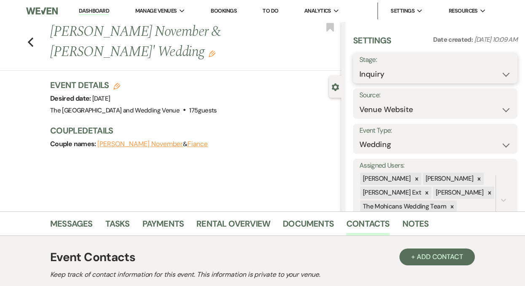
click at [394, 72] on select "Inquiry Follow Up Tour Requested Tour Confirmed Toured Proposal Sent Booked Lost" at bounding box center [436, 74] width 152 height 16
click at [405, 70] on select "Inquiry Follow Up Tour Requested Tour Confirmed Toured Proposal Sent Booked Lost" at bounding box center [436, 74] width 152 height 16
select select "7"
click at [492, 69] on button "Save" at bounding box center [501, 68] width 34 height 17
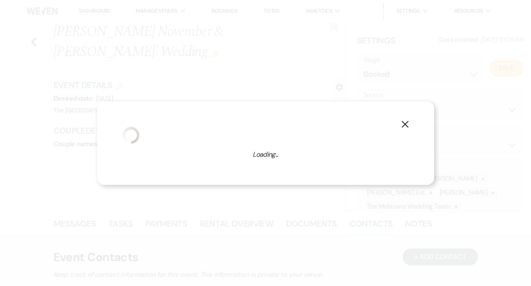
select select "1"
select select "849"
select select "eventDateAnd"
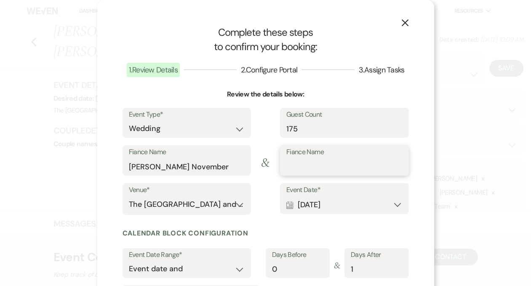
click at [307, 167] on input "Fiance Name" at bounding box center [345, 166] width 116 height 16
paste input "[PERSON_NAME]"
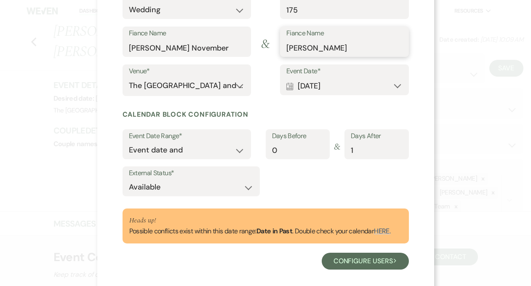
scroll to position [128, 0]
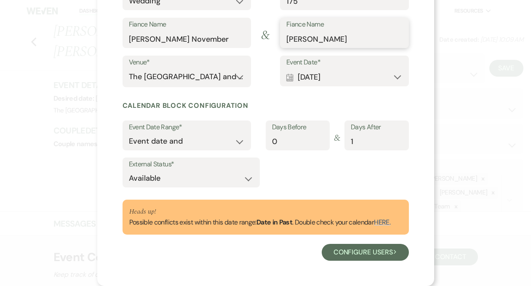
type input "[PERSON_NAME]"
click at [246, 178] on select "Available Unavailable" at bounding box center [191, 178] width 125 height 16
select select "false"
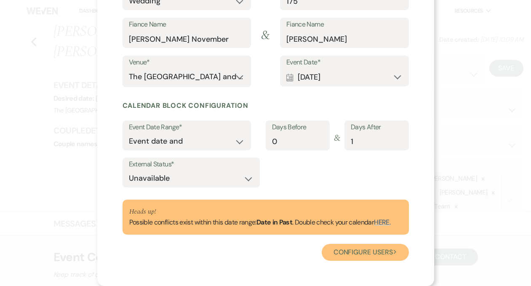
click at [358, 255] on button "Configure users Next" at bounding box center [365, 252] width 87 height 17
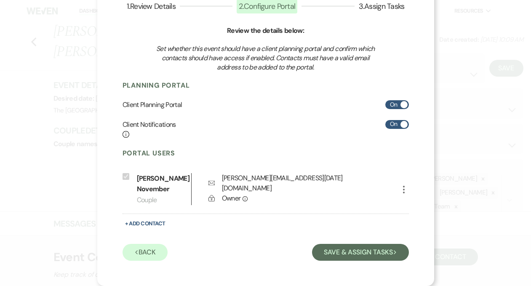
scroll to position [64, 0]
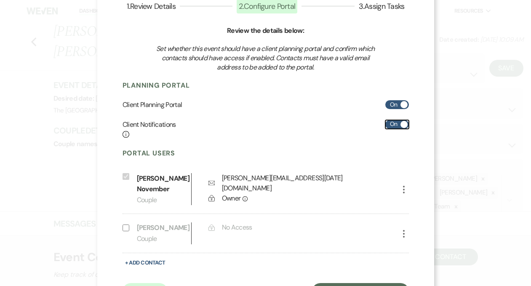
click at [391, 122] on label "On" at bounding box center [398, 124] width 24 height 9
click at [391, 122] on input "On" at bounding box center [398, 124] width 24 height 9
checkbox input "false"
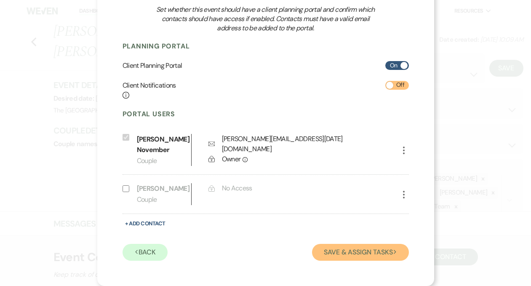
click at [341, 247] on button "Save & Assign Tasks Next" at bounding box center [360, 252] width 97 height 17
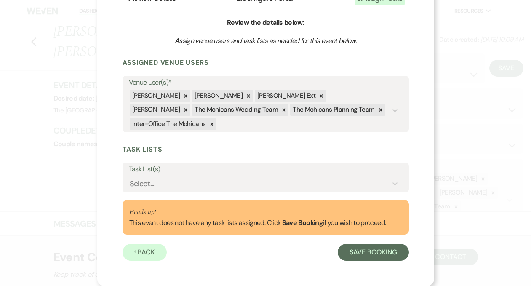
scroll to position [72, 0]
click at [183, 96] on icon at bounding box center [186, 96] width 6 height 6
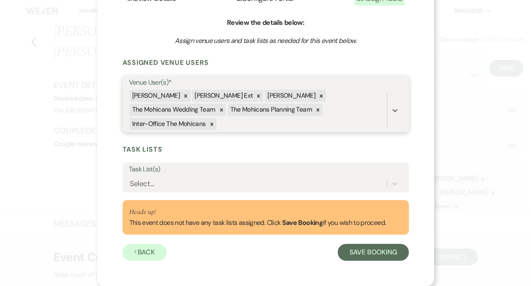
scroll to position [58, 0]
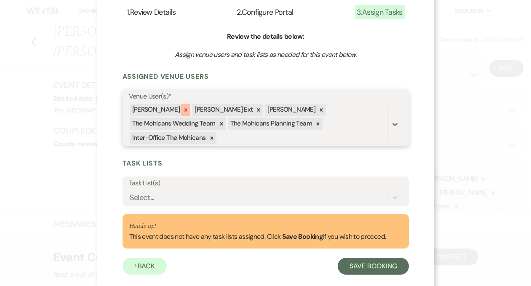
click at [183, 110] on icon at bounding box center [186, 110] width 6 height 6
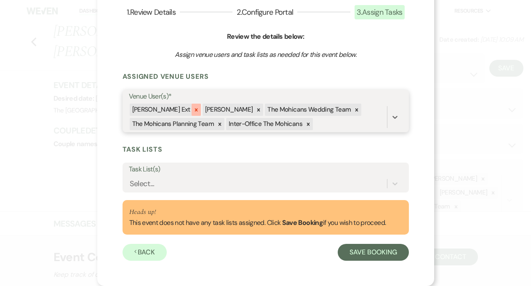
click at [195, 110] on icon at bounding box center [196, 109] width 3 height 3
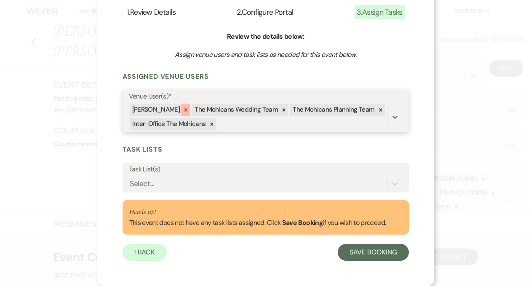
click at [183, 109] on icon at bounding box center [186, 110] width 6 height 6
click at [219, 110] on icon at bounding box center [222, 110] width 6 height 6
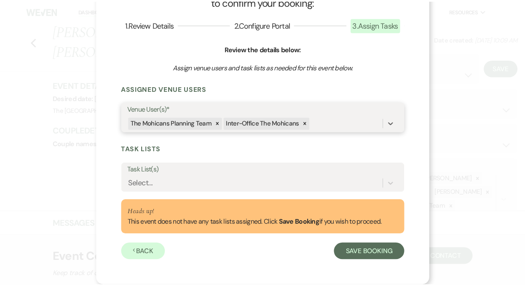
scroll to position [45, 0]
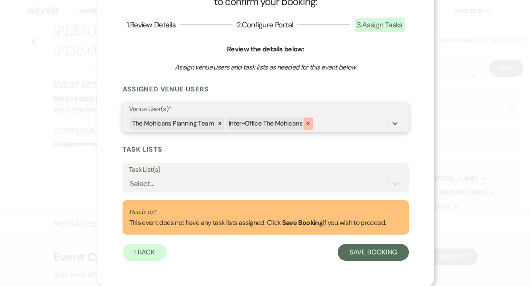
click at [306, 122] on icon at bounding box center [309, 124] width 6 height 6
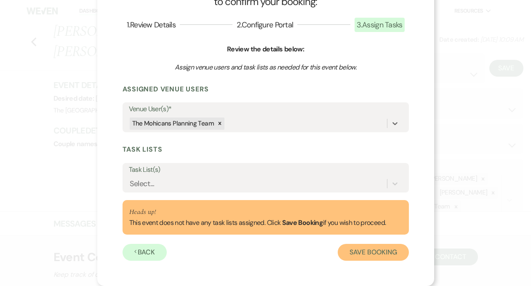
click at [348, 251] on button "Save Booking" at bounding box center [373, 252] width 71 height 17
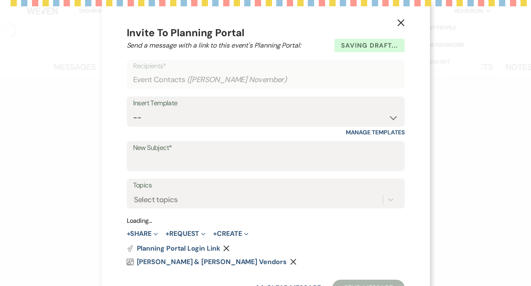
click at [397, 19] on icon "X" at bounding box center [401, 23] width 8 height 8
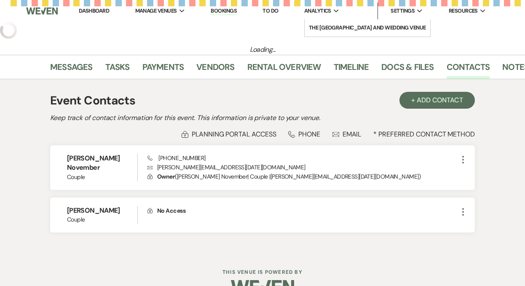
select select "5"
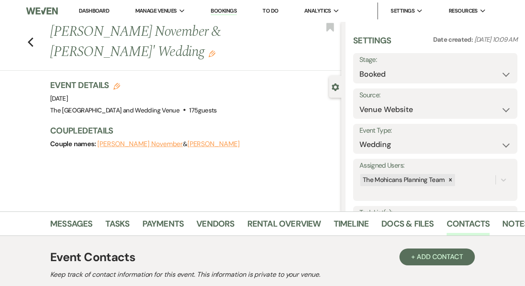
click at [94, 13] on link "Dashboard" at bounding box center [94, 10] width 30 height 7
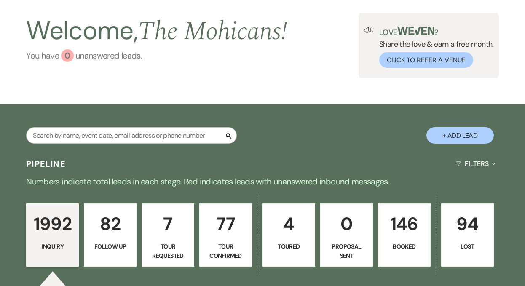
scroll to position [40, 0]
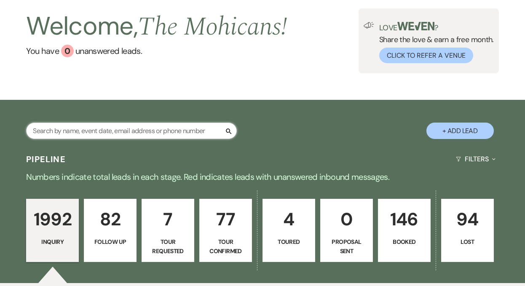
click at [145, 131] on input "text" at bounding box center [131, 131] width 211 height 16
paste input "[PERSON_NAME]"
type input "[PERSON_NAME]"
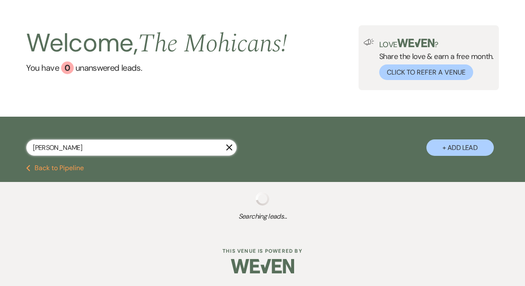
select select "4"
select select "9"
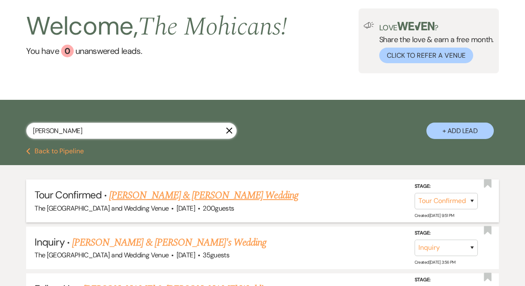
type input "[PERSON_NAME]"
click at [177, 196] on link "[PERSON_NAME] & [PERSON_NAME] Wedding" at bounding box center [203, 195] width 189 height 15
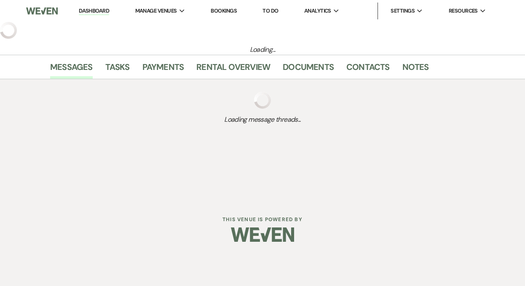
select select "4"
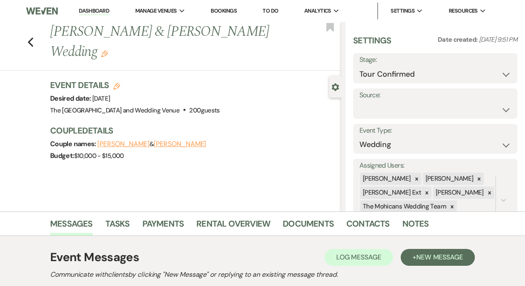
click at [120, 85] on use "button" at bounding box center [116, 86] width 7 height 7
select select "849"
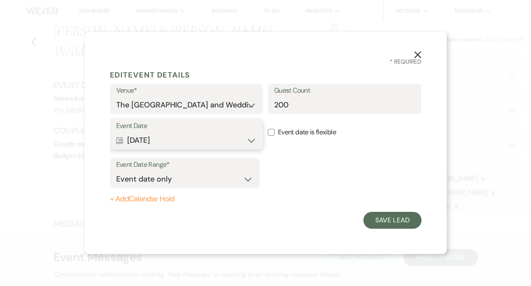
click at [212, 141] on button "Calendar [DATE] Expand" at bounding box center [186, 140] width 141 height 17
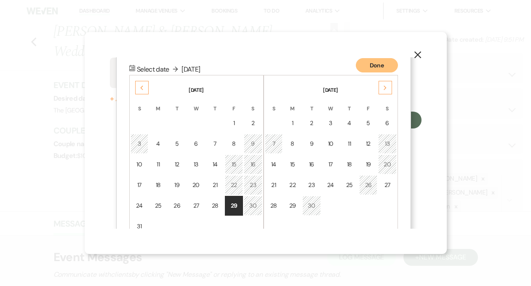
scroll to position [108, 0]
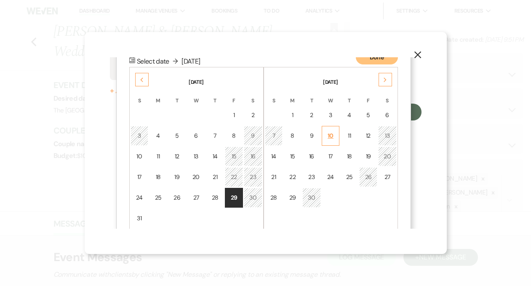
click at [329, 134] on div "10" at bounding box center [330, 136] width 7 height 9
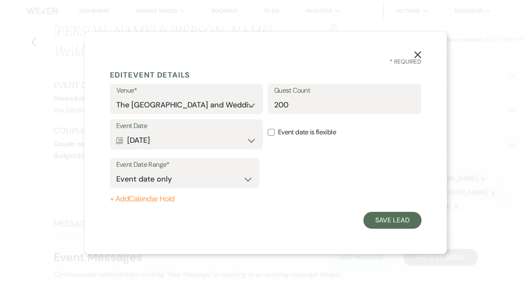
scroll to position [0, 0]
click at [368, 217] on button "Save Lead" at bounding box center [393, 220] width 58 height 17
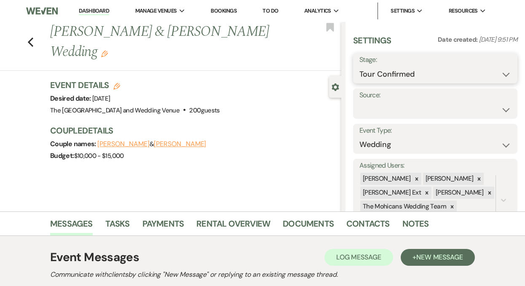
click at [375, 77] on select "Inquiry Follow Up Tour Requested Tour Confirmed Toured Proposal Sent Booked Lost" at bounding box center [436, 74] width 152 height 16
click at [395, 106] on select "Weven Venue Website Instagram Facebook Pinterest Google The Knot Wedding Wire H…" at bounding box center [436, 110] width 152 height 16
select select "5"
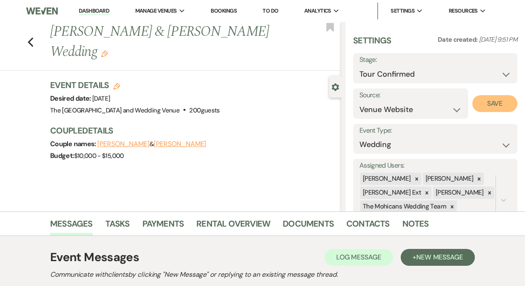
click at [483, 109] on button "Save" at bounding box center [494, 103] width 45 height 17
click at [422, 71] on select "Inquiry Follow Up Tour Requested Tour Confirmed Toured Proposal Sent Booked Lost" at bounding box center [436, 74] width 152 height 16
select select "7"
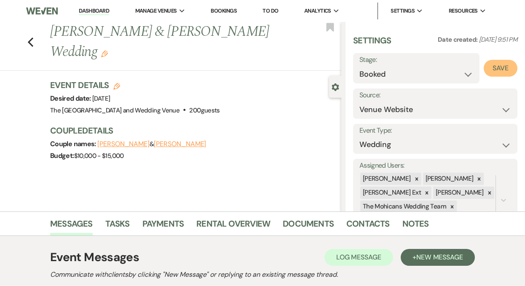
click at [493, 69] on button "Save" at bounding box center [501, 68] width 34 height 17
select select "1"
select select "849"
select select "false"
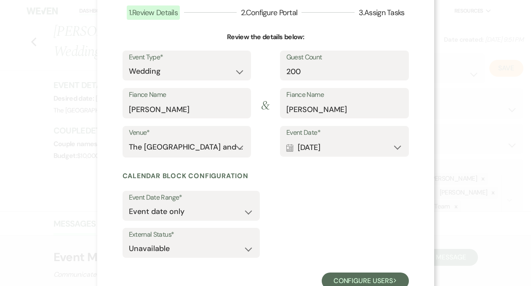
scroll to position [86, 0]
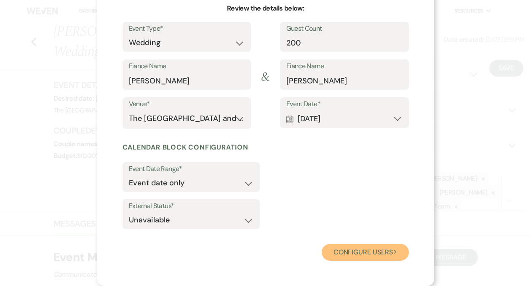
click at [356, 255] on button "Configure users Next" at bounding box center [365, 252] width 87 height 17
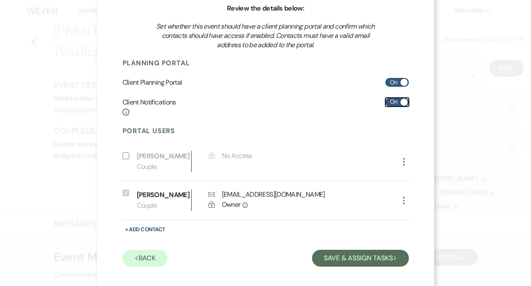
click at [389, 100] on label "On" at bounding box center [398, 102] width 24 height 9
click at [389, 100] on input "On" at bounding box center [398, 102] width 24 height 9
checkbox input "false"
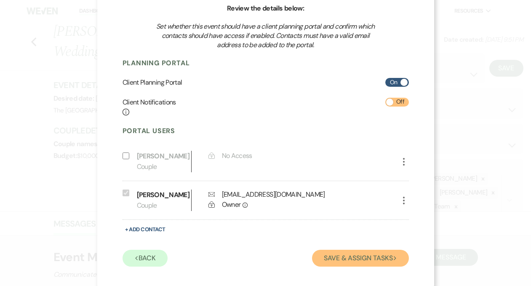
click at [350, 257] on button "Save & Assign Tasks Next" at bounding box center [360, 258] width 97 height 17
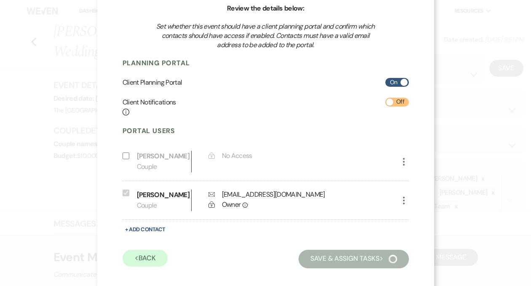
scroll to position [72, 0]
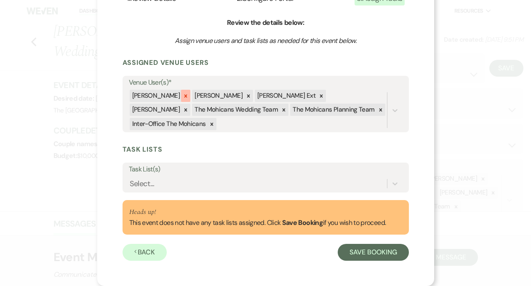
click at [183, 97] on icon at bounding box center [186, 96] width 6 height 6
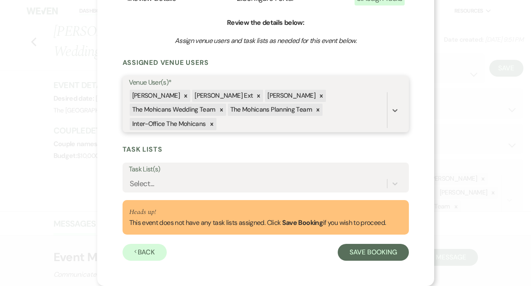
scroll to position [58, 0]
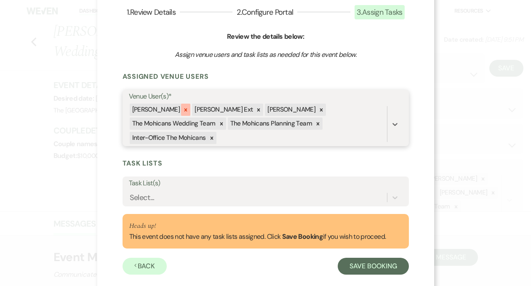
click at [183, 109] on icon at bounding box center [186, 110] width 6 height 6
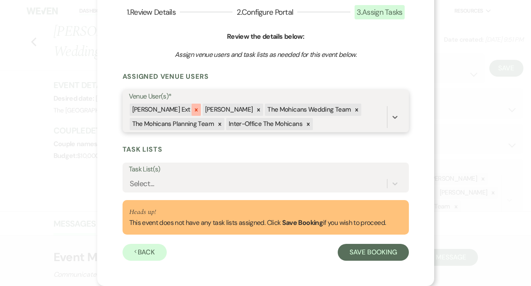
click at [193, 110] on icon at bounding box center [196, 110] width 6 height 6
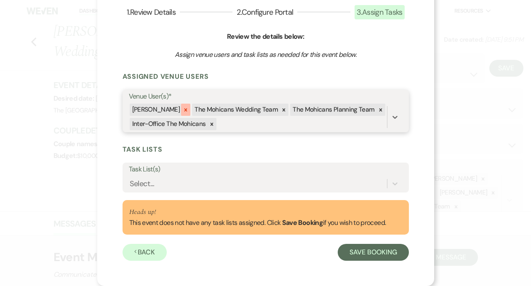
click at [183, 110] on icon at bounding box center [186, 110] width 6 height 6
click at [220, 110] on icon at bounding box center [221, 109] width 3 height 3
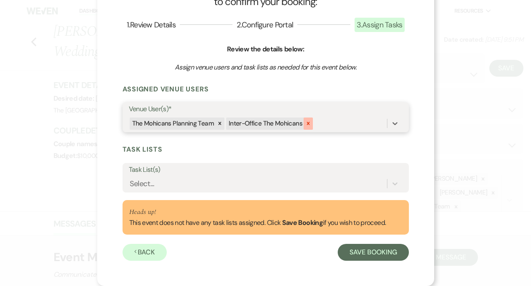
click at [306, 124] on icon at bounding box center [309, 124] width 6 height 6
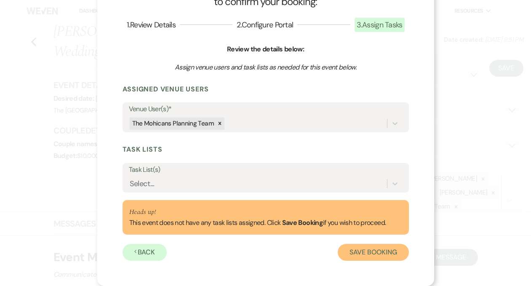
click at [362, 254] on button "Save Booking" at bounding box center [373, 252] width 71 height 17
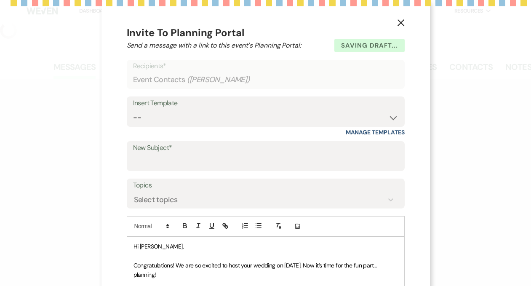
select select "5"
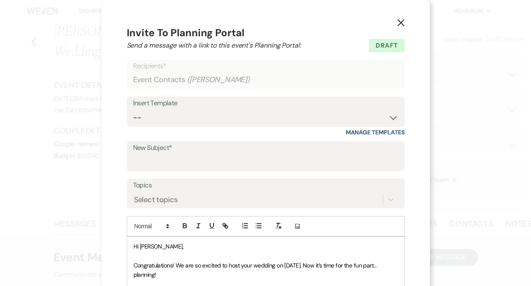
click at [401, 23] on icon "X" at bounding box center [401, 23] width 8 height 8
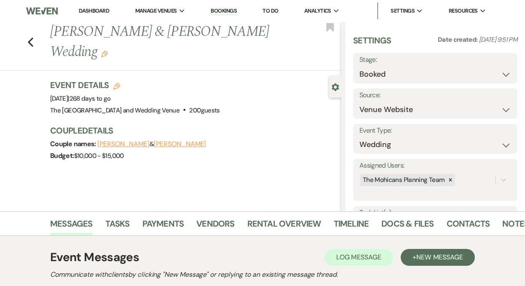
click at [93, 10] on link "Dashboard" at bounding box center [94, 10] width 30 height 7
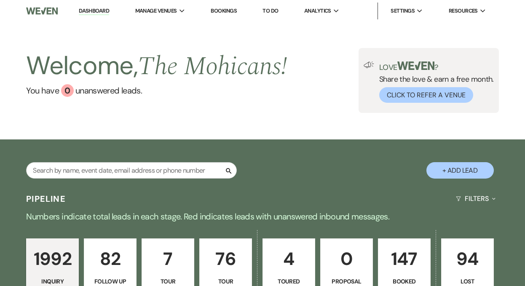
click at [89, 11] on link "Dashboard" at bounding box center [94, 11] width 30 height 8
